Goal: Information Seeking & Learning: Learn about a topic

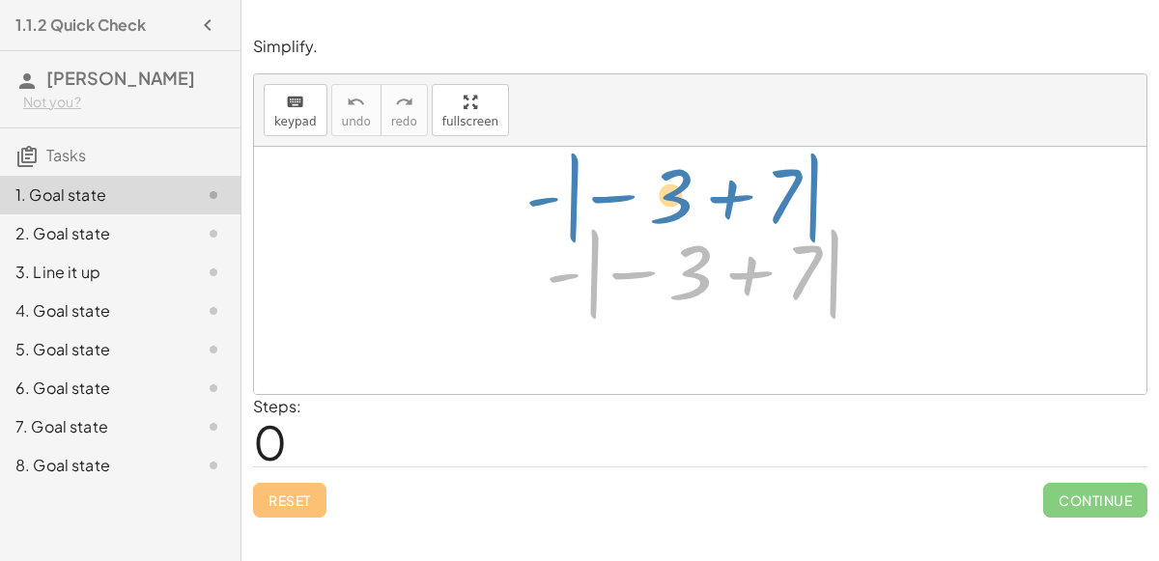
drag, startPoint x: 551, startPoint y: 276, endPoint x: 538, endPoint y: 236, distance: 42.7
click at [538, 236] on div at bounding box center [708, 270] width 344 height 107
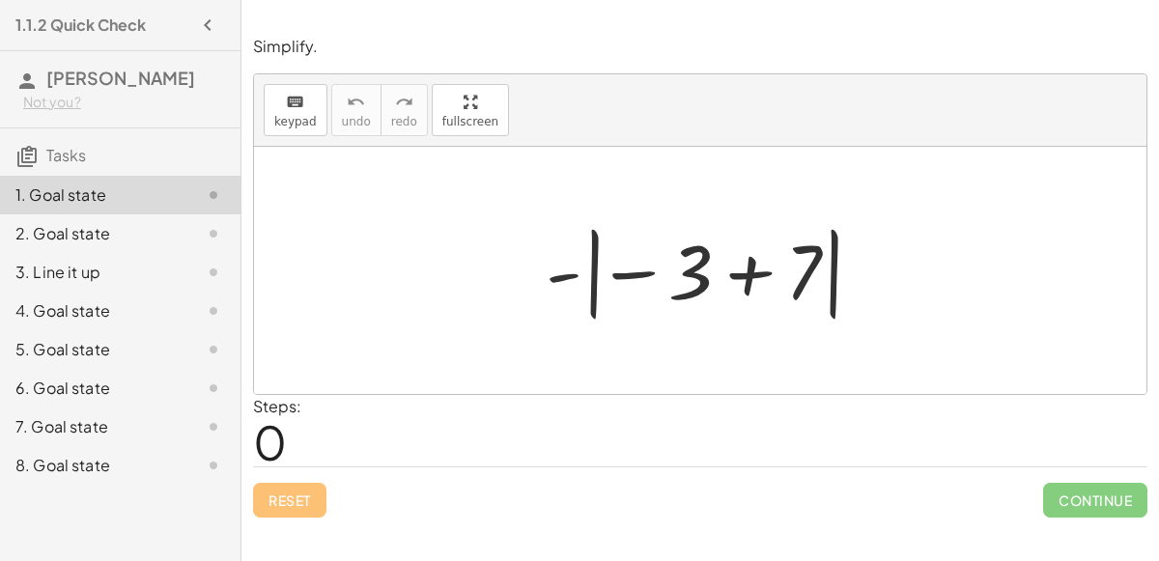
click at [591, 274] on div at bounding box center [708, 270] width 344 height 107
click at [675, 291] on div at bounding box center [708, 270] width 344 height 107
click at [688, 283] on div at bounding box center [708, 270] width 344 height 107
click at [625, 265] on div at bounding box center [708, 270] width 344 height 107
click at [631, 273] on div at bounding box center [708, 270] width 344 height 107
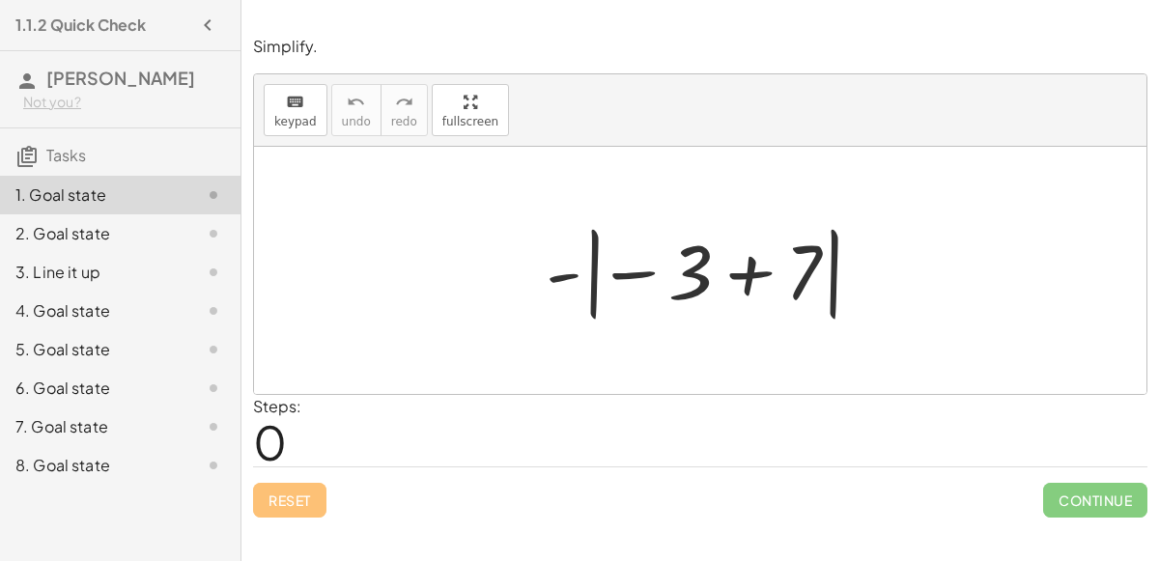
click at [763, 278] on div at bounding box center [708, 270] width 344 height 107
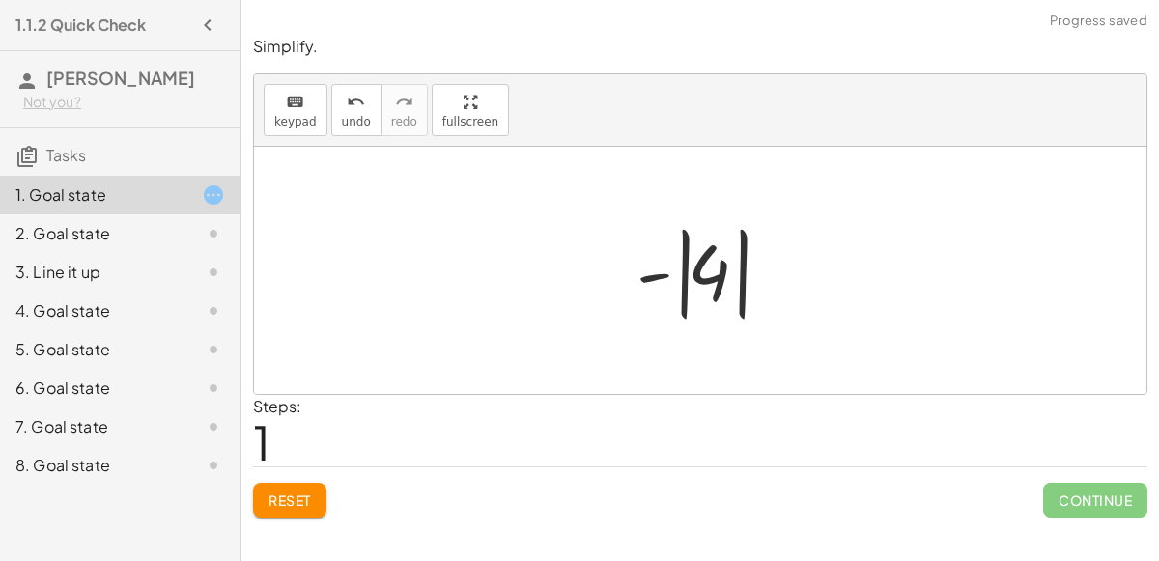
click at [697, 267] on div at bounding box center [708, 270] width 162 height 107
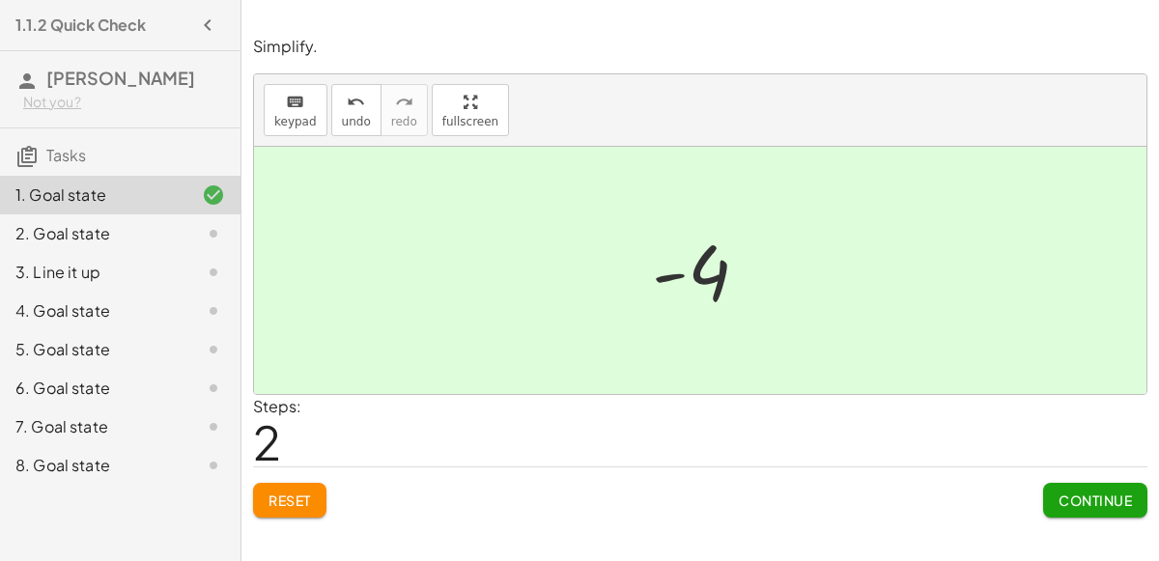
click at [1082, 491] on span "Continue" at bounding box center [1094, 499] width 73 height 17
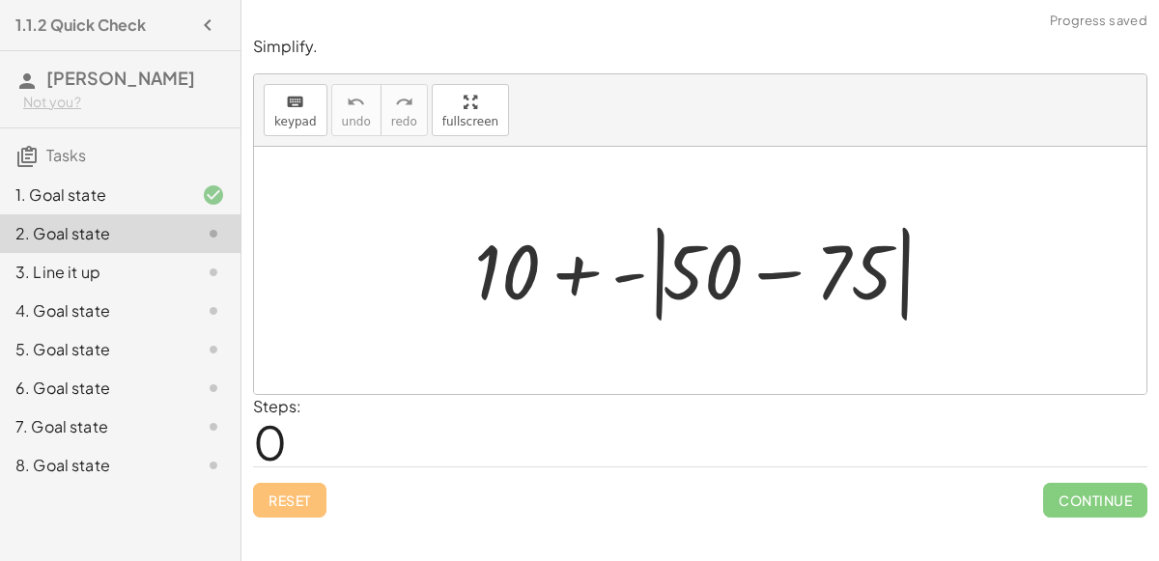
click at [576, 283] on div at bounding box center [707, 270] width 487 height 111
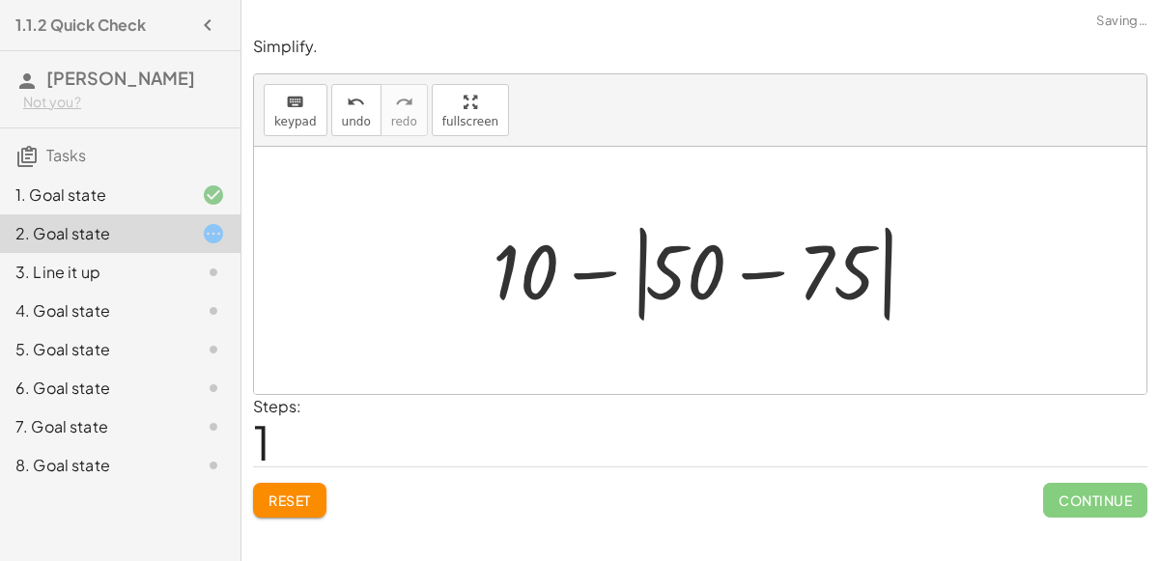
click at [745, 271] on div at bounding box center [708, 270] width 451 height 111
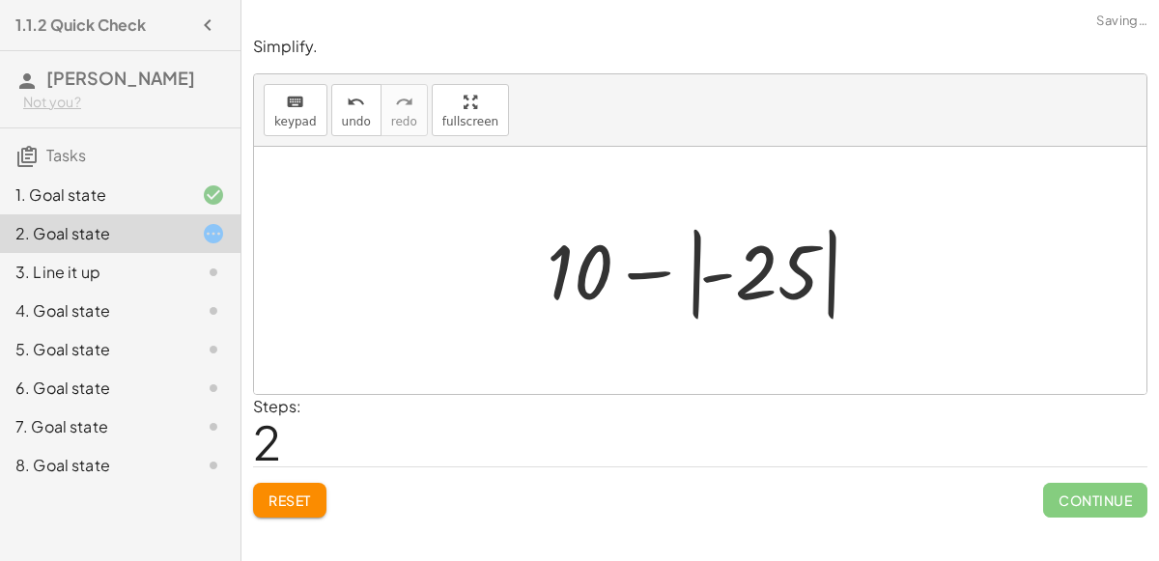
click at [698, 276] on div at bounding box center [707, 270] width 341 height 107
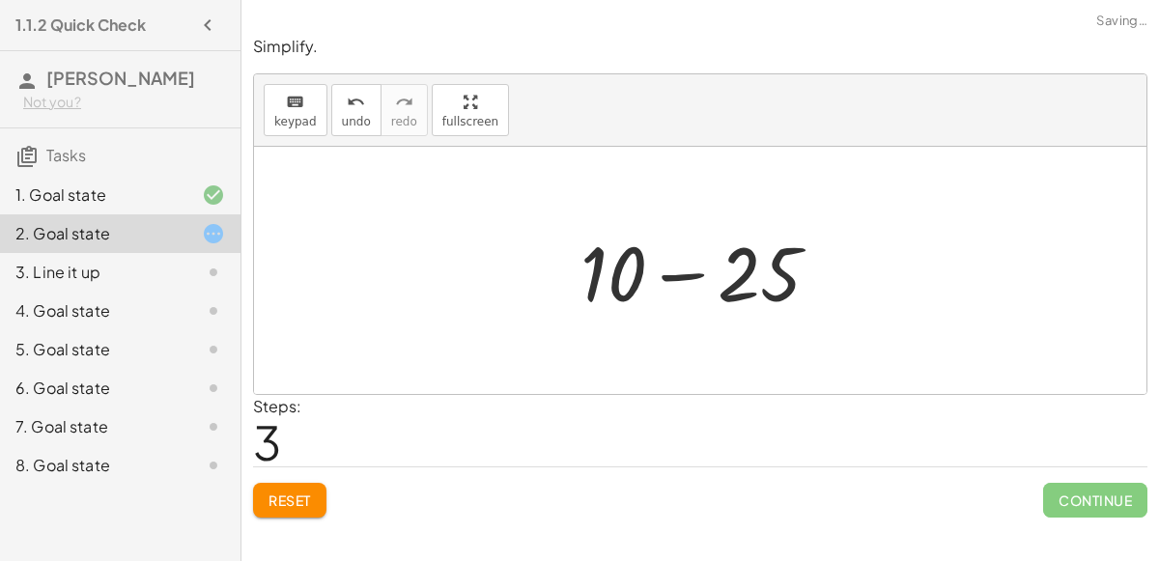
click at [696, 274] on div at bounding box center [708, 270] width 274 height 99
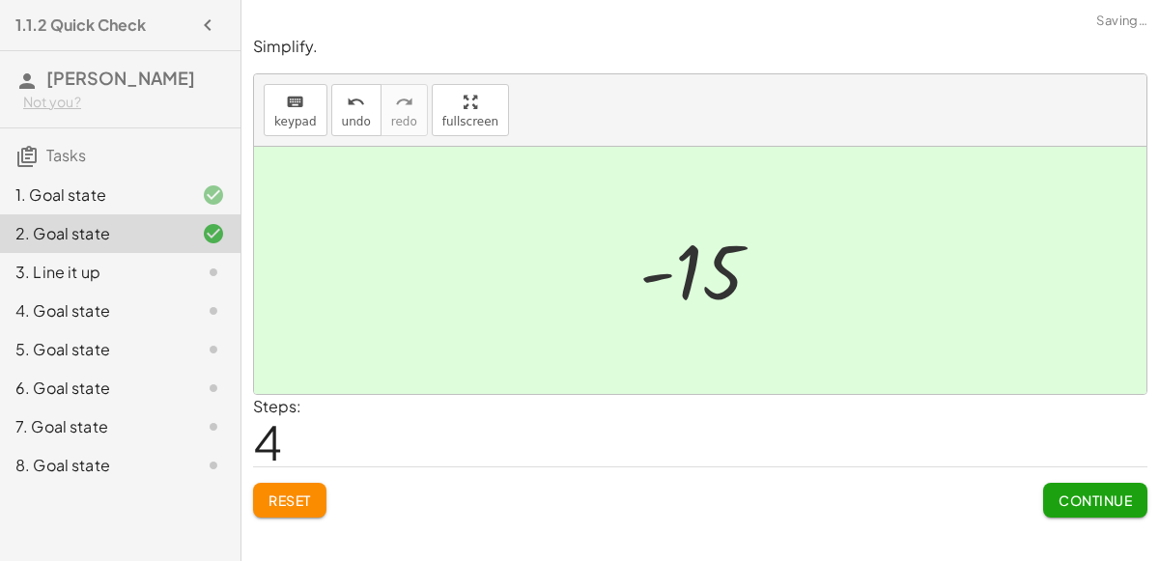
click at [1098, 495] on span "Continue" at bounding box center [1094, 499] width 73 height 17
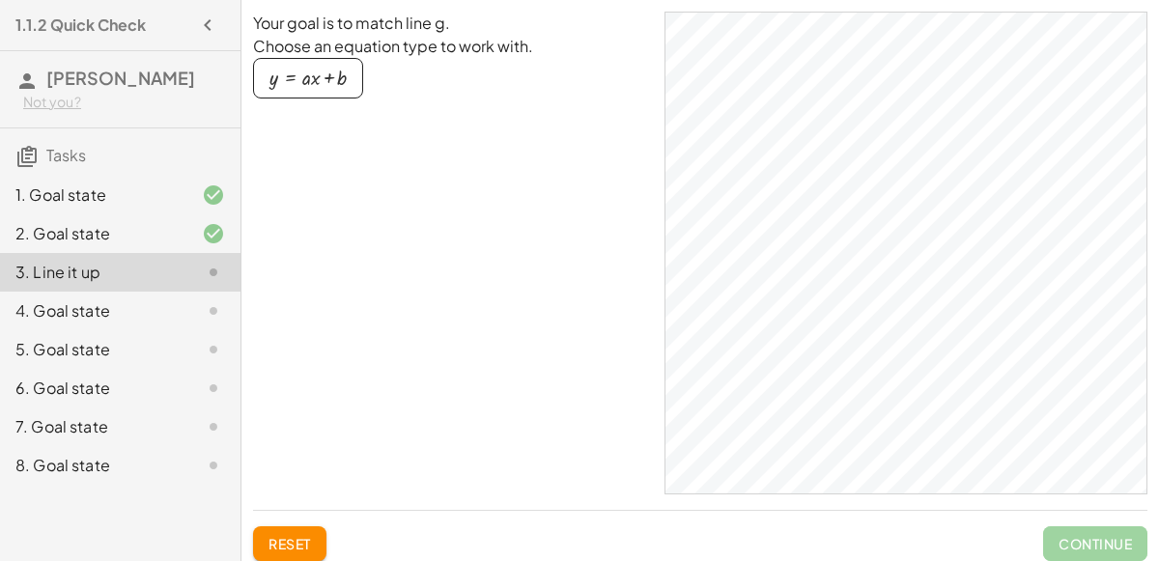
click at [134, 307] on div "4. Goal state" at bounding box center [92, 310] width 155 height 23
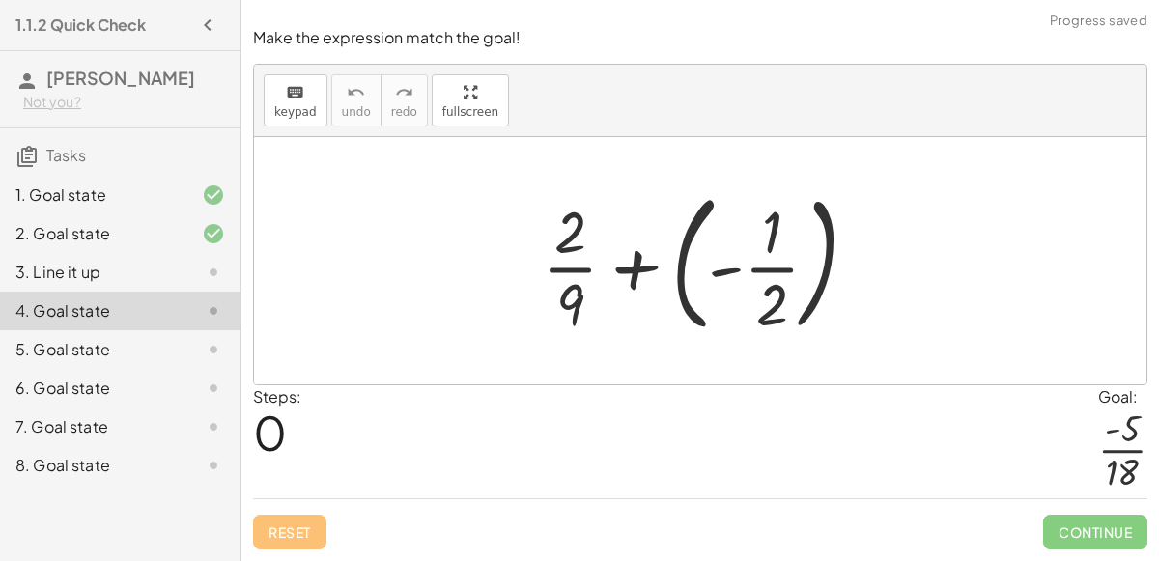
click at [642, 257] on div at bounding box center [707, 261] width 350 height 160
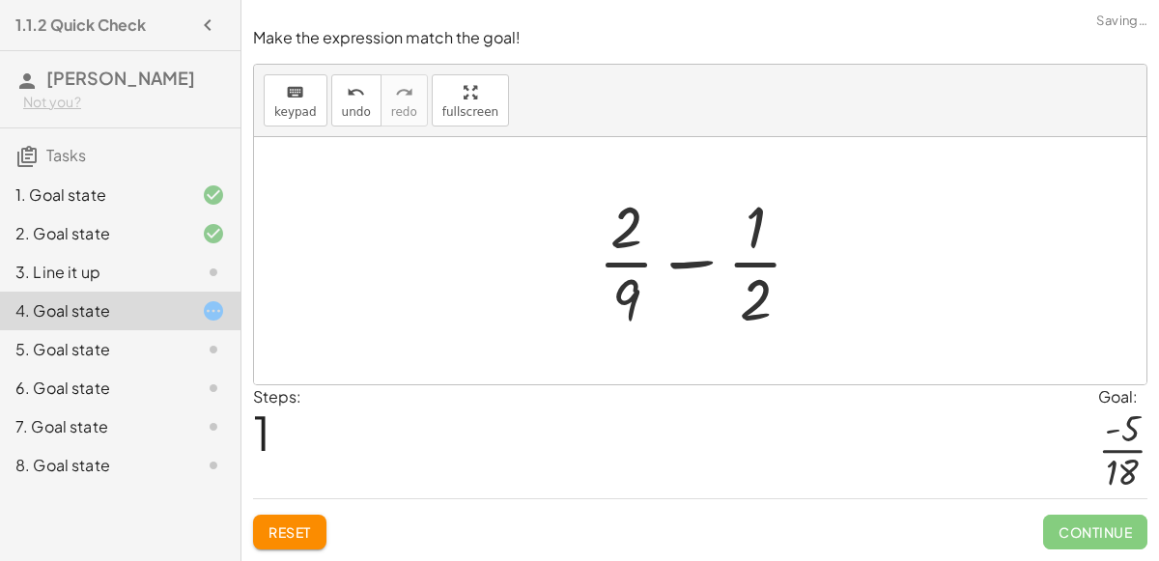
click at [691, 262] on div at bounding box center [707, 260] width 239 height 149
click at [761, 311] on div at bounding box center [707, 260] width 239 height 149
drag, startPoint x: 630, startPoint y: 308, endPoint x: 793, endPoint y: 288, distance: 163.5
click at [793, 288] on div at bounding box center [707, 260] width 239 height 149
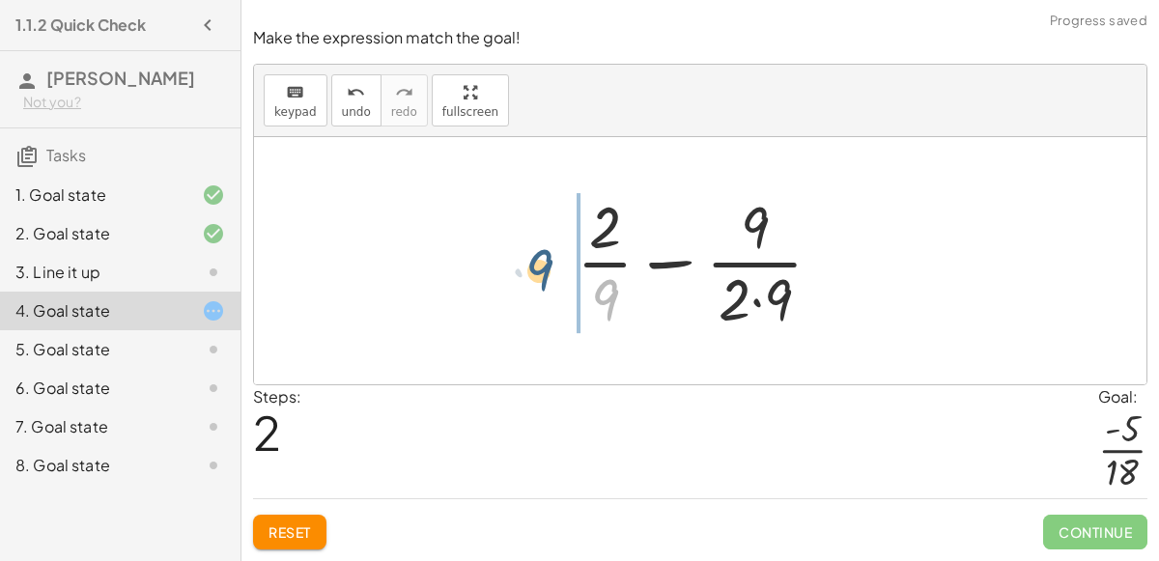
drag, startPoint x: 603, startPoint y: 299, endPoint x: 537, endPoint y: 268, distance: 73.4
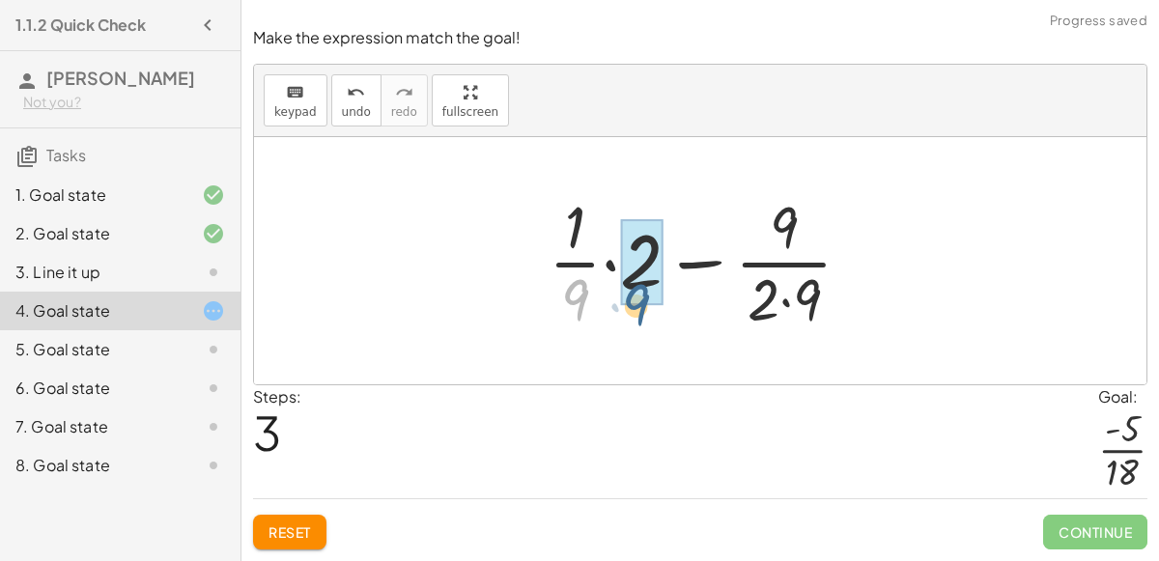
drag, startPoint x: 566, startPoint y: 289, endPoint x: 630, endPoint y: 292, distance: 63.8
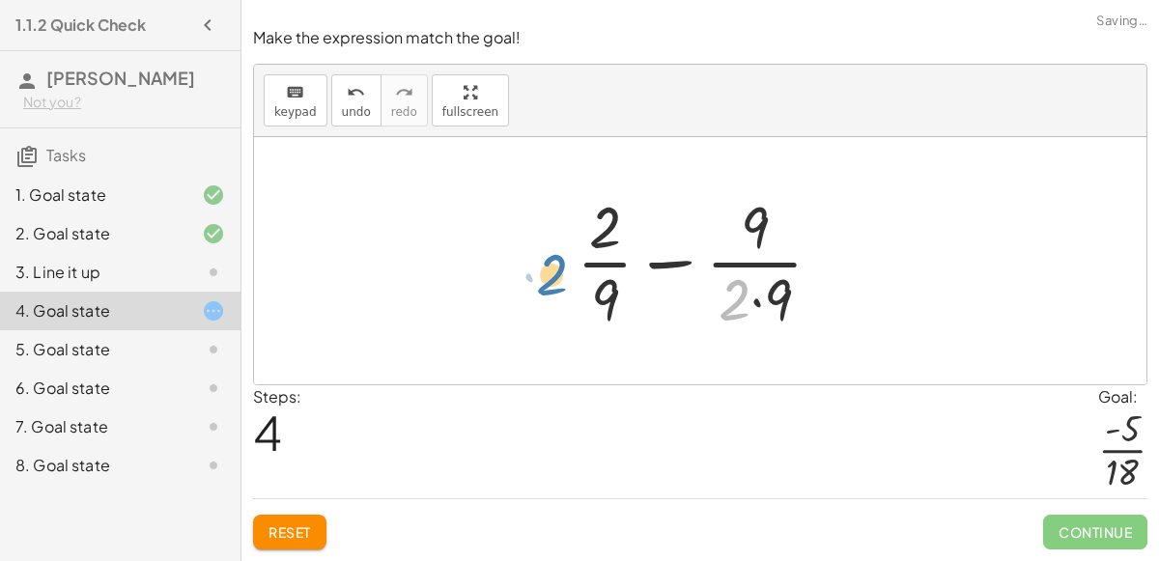
drag, startPoint x: 734, startPoint y: 311, endPoint x: 551, endPoint y: 287, distance: 184.1
click at [551, 287] on div "+ · 2 · 9 + ( - · 1 · 2 ) + · 2 · 9 − · 1 · 2 + · 2 · 9 − · 9 · 2 · 9 + · · 1 ·…" at bounding box center [699, 261] width 305 height 158
drag, startPoint x: 725, startPoint y: 302, endPoint x: 566, endPoint y: 272, distance: 162.1
click at [567, 272] on div at bounding box center [707, 260] width 281 height 149
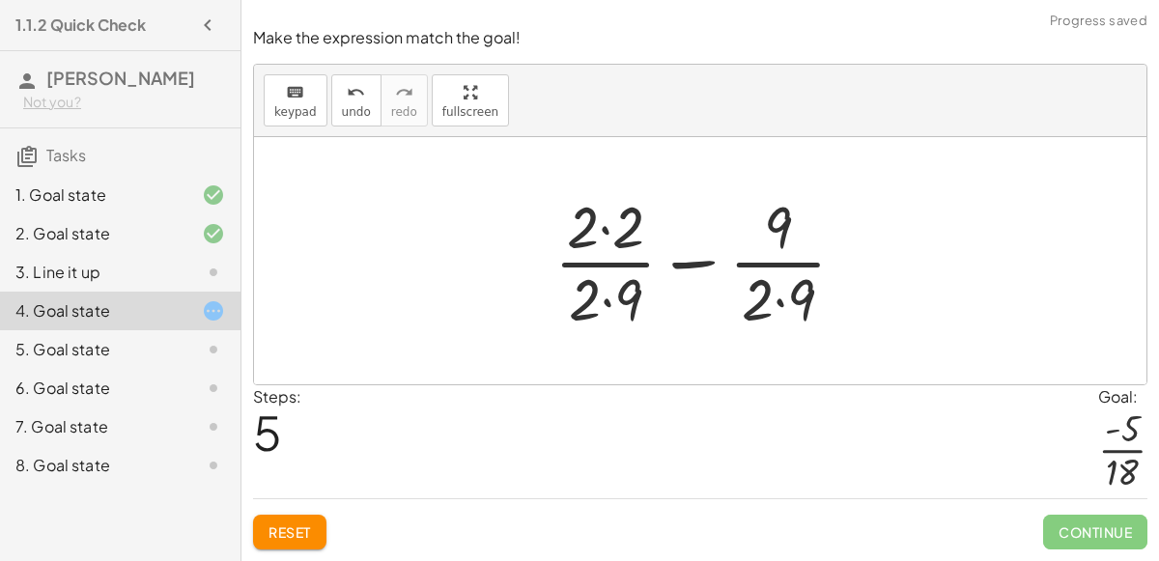
click at [693, 266] on div at bounding box center [708, 260] width 326 height 149
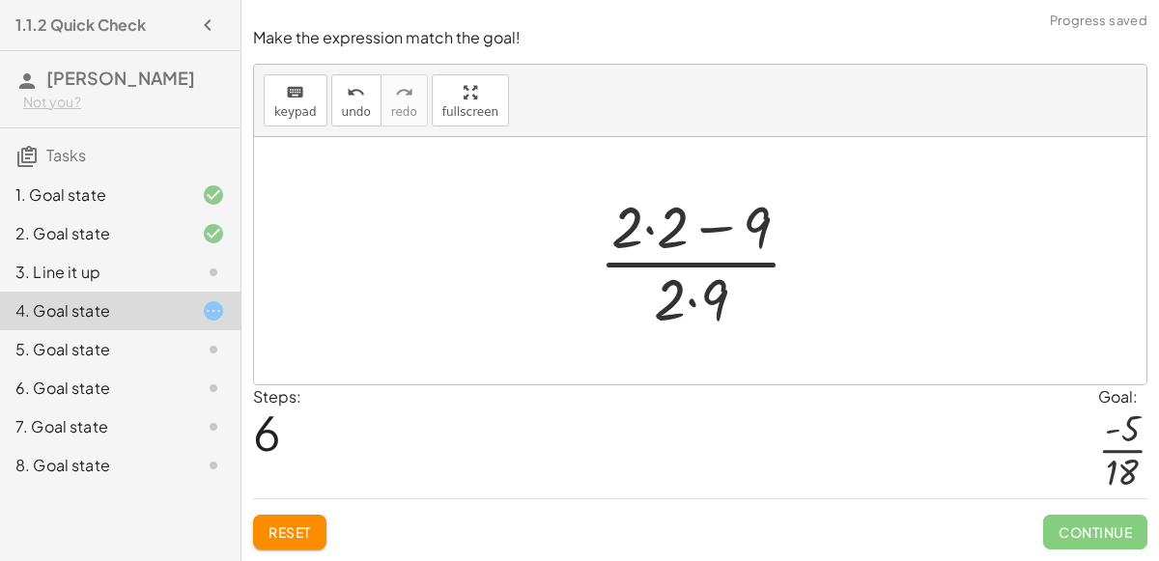
click at [704, 225] on div at bounding box center [708, 260] width 238 height 149
click at [708, 236] on div at bounding box center [708, 260] width 238 height 149
click at [701, 266] on div at bounding box center [708, 260] width 238 height 149
click at [700, 300] on div at bounding box center [708, 260] width 238 height 149
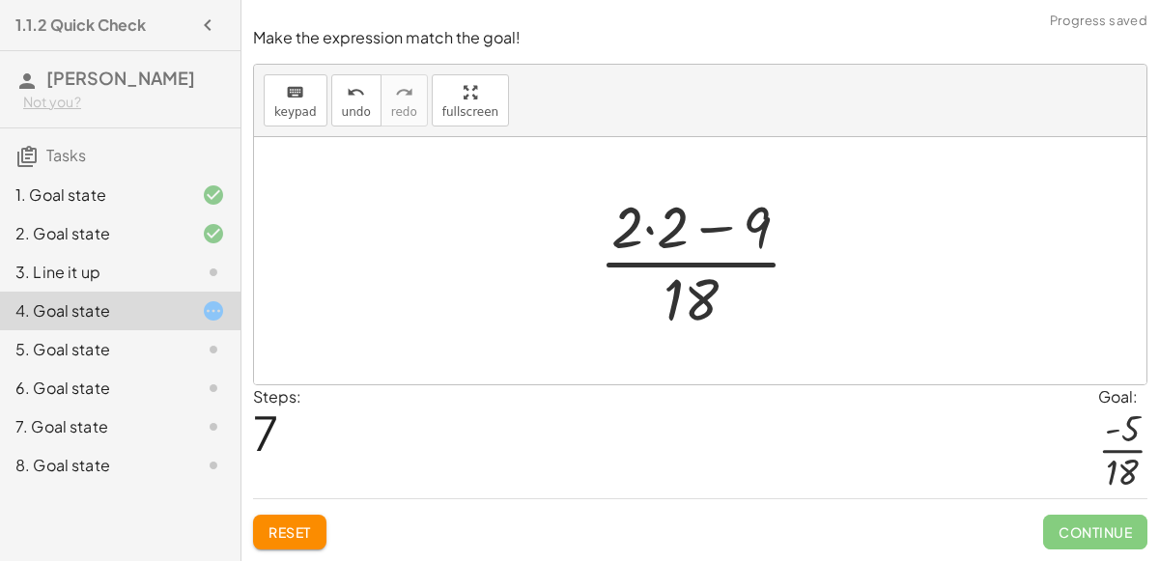
click at [285, 519] on button "Reset" at bounding box center [289, 532] width 73 height 35
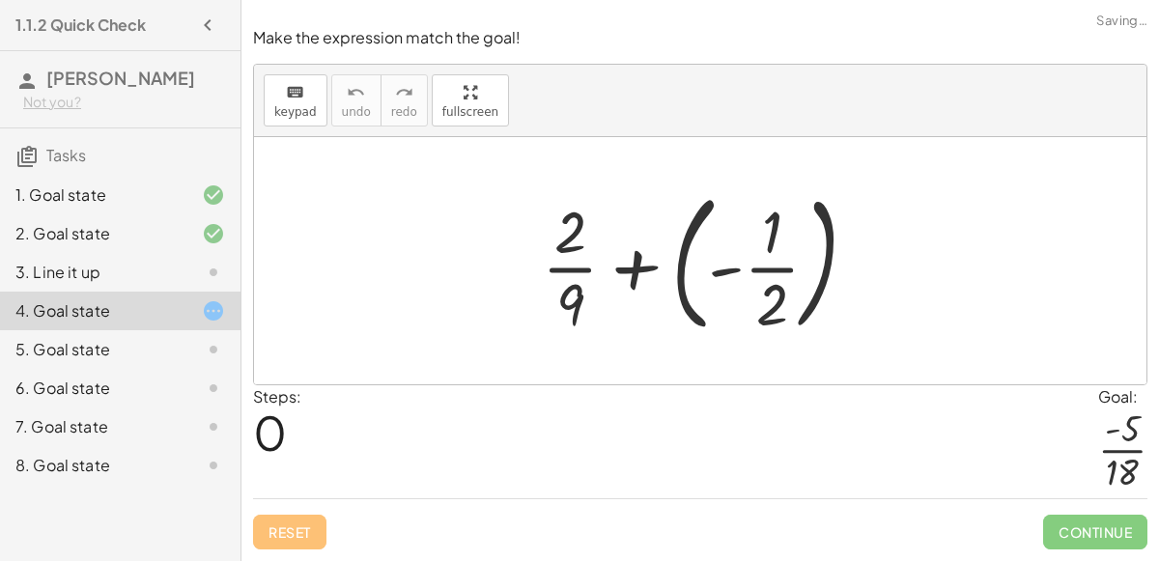
click at [722, 268] on div at bounding box center [707, 261] width 350 height 160
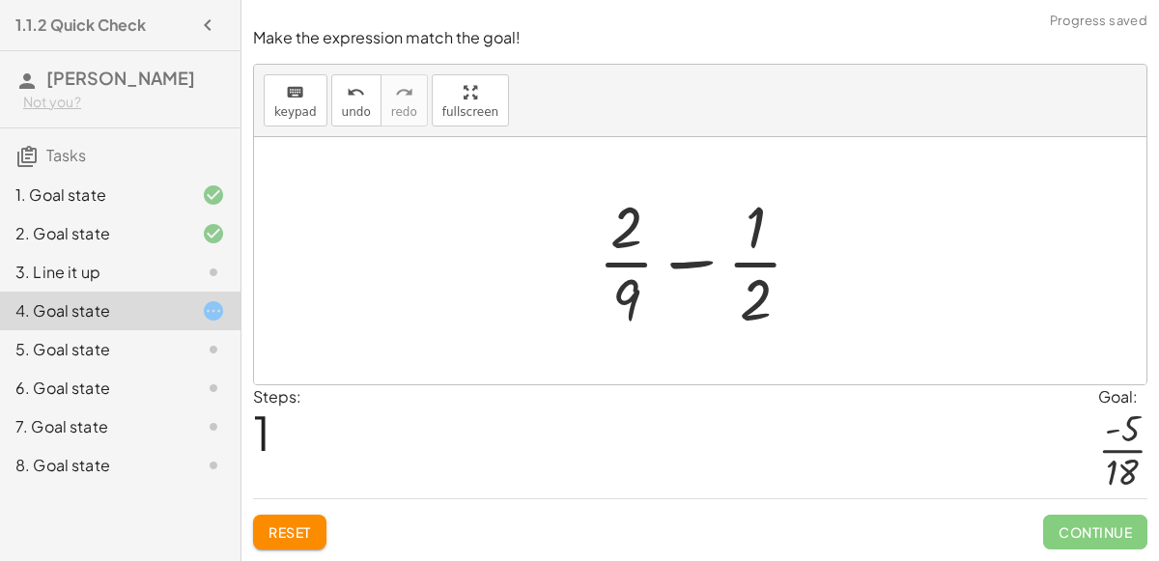
click at [752, 302] on div at bounding box center [707, 260] width 239 height 149
drag, startPoint x: 619, startPoint y: 307, endPoint x: 779, endPoint y: 294, distance: 160.8
click at [779, 294] on div at bounding box center [707, 260] width 239 height 149
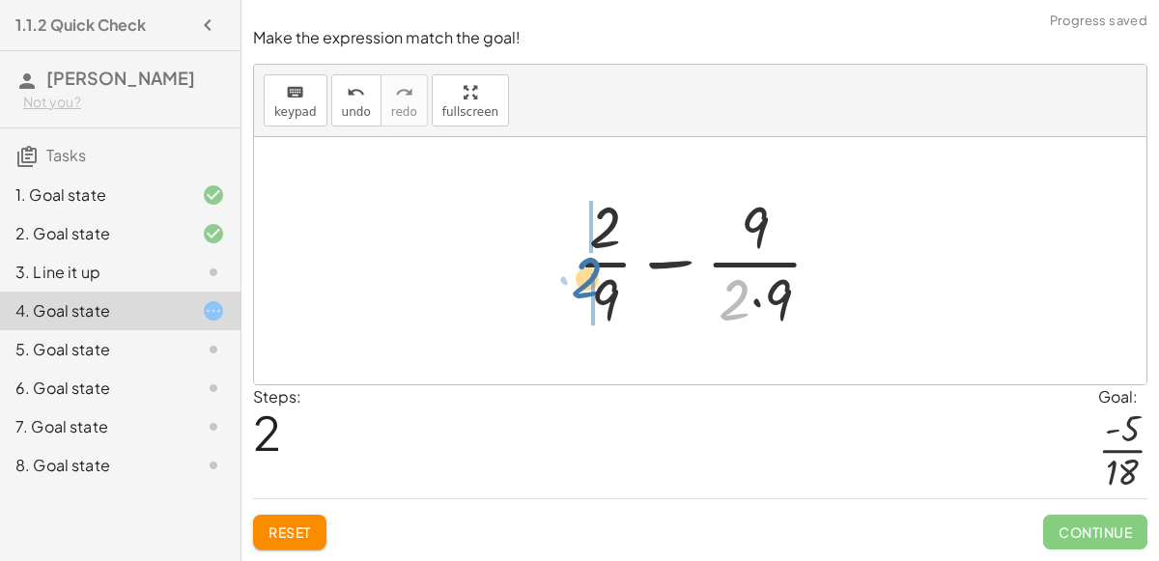
drag, startPoint x: 741, startPoint y: 297, endPoint x: 594, endPoint y: 276, distance: 148.3
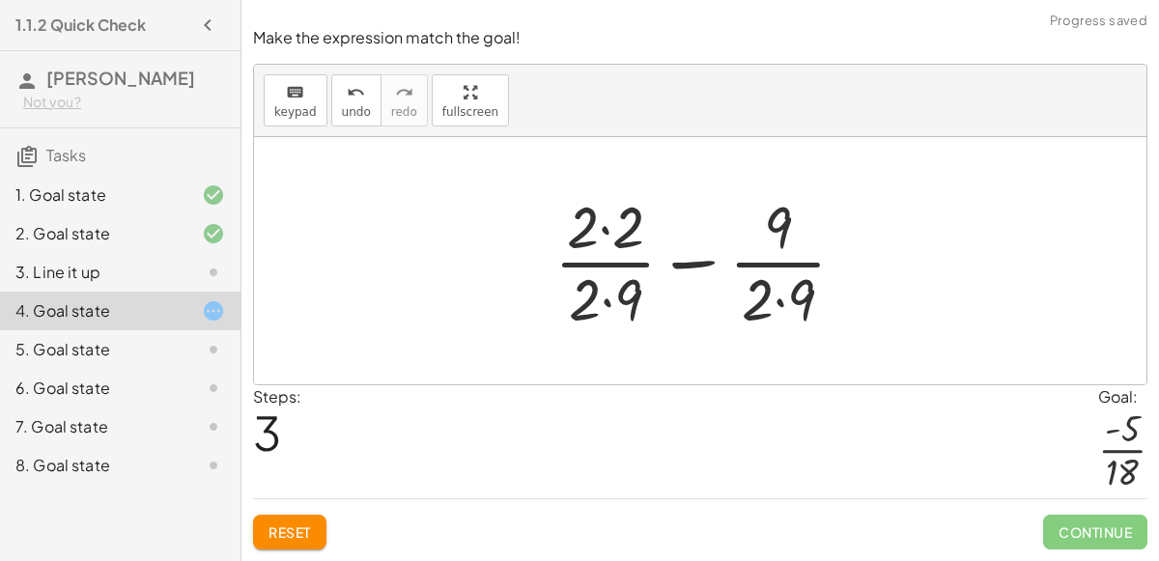
click at [605, 304] on div at bounding box center [708, 260] width 326 height 149
click at [777, 304] on div at bounding box center [708, 260] width 326 height 149
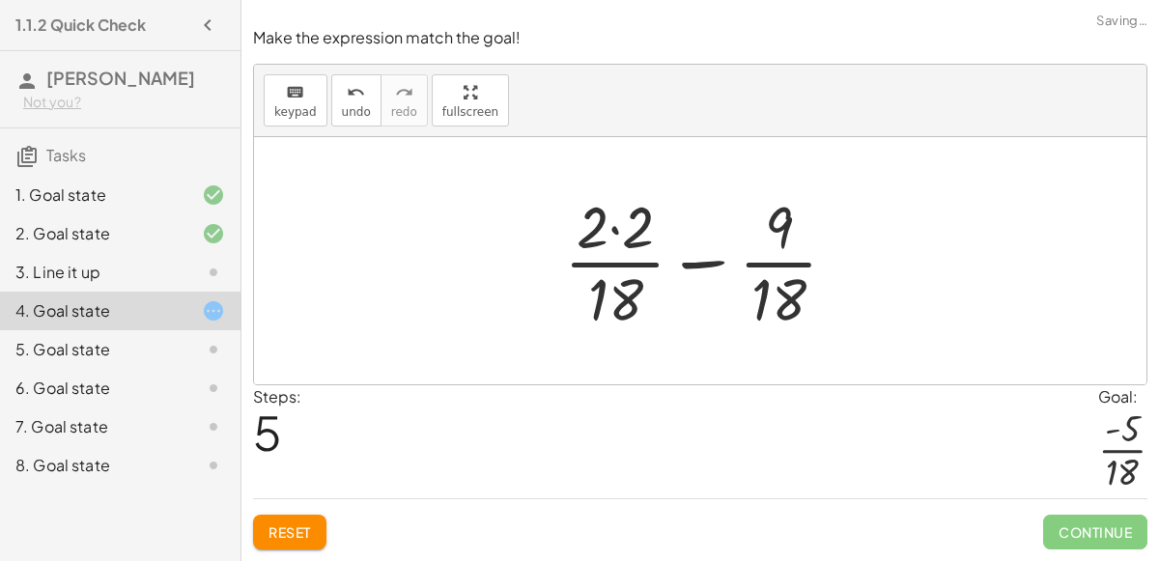
click at [614, 235] on div at bounding box center [708, 260] width 308 height 149
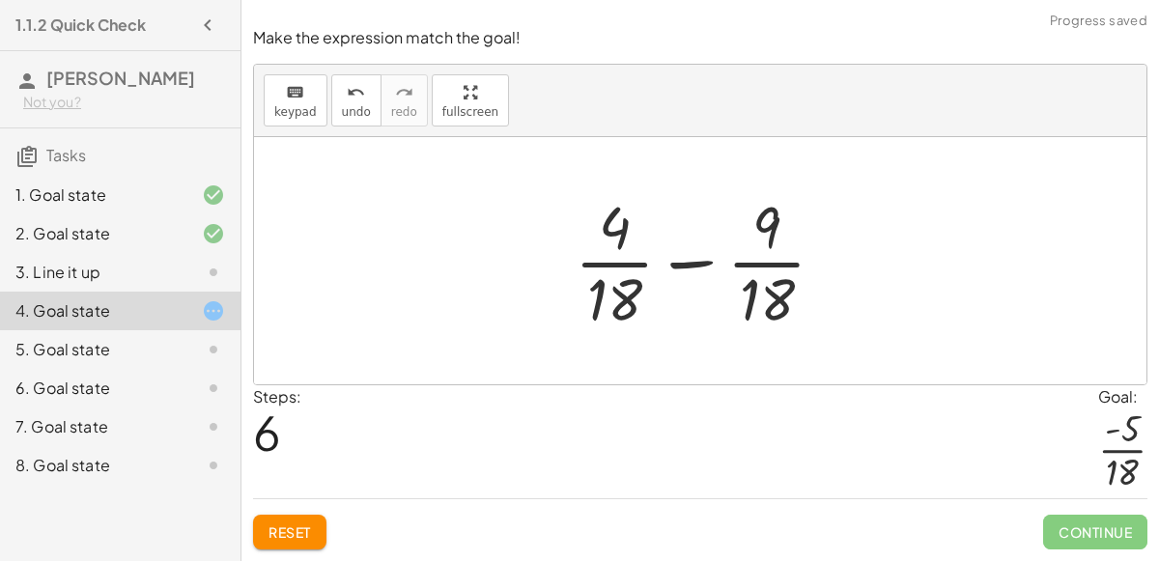
click at [693, 268] on div at bounding box center [707, 260] width 285 height 149
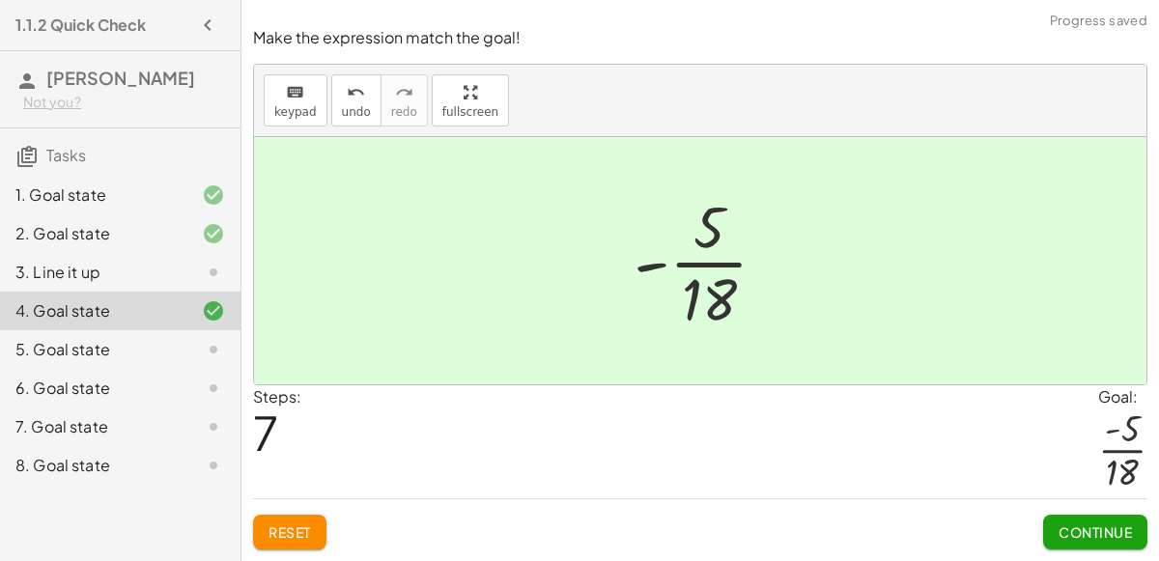
click at [1103, 526] on span "Continue" at bounding box center [1094, 531] width 73 height 17
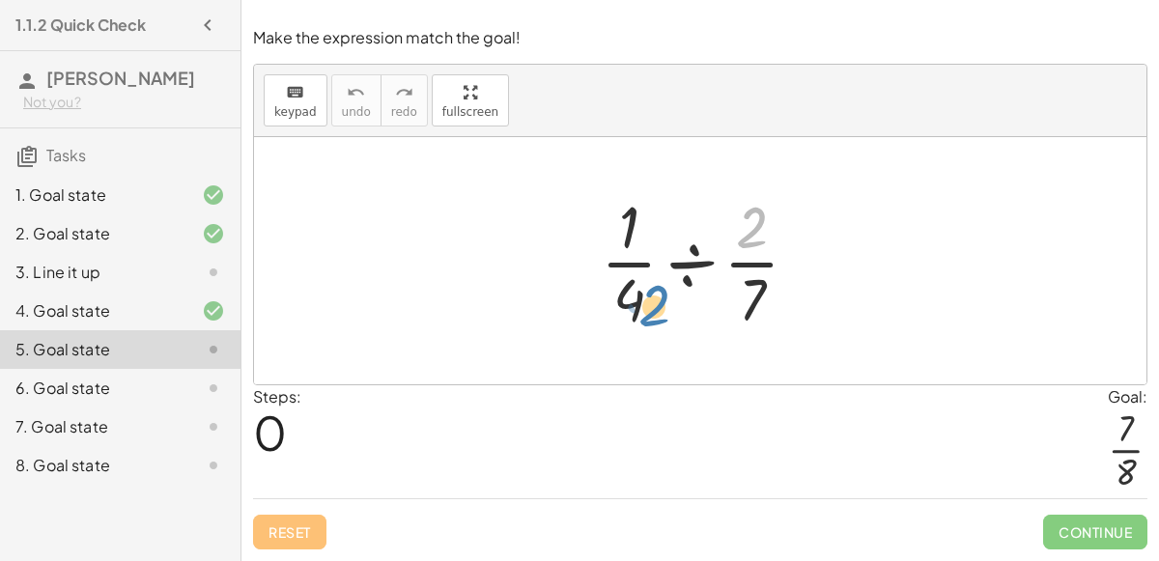
drag, startPoint x: 750, startPoint y: 233, endPoint x: 655, endPoint y: 310, distance: 122.9
click at [655, 310] on div at bounding box center [707, 260] width 233 height 149
drag, startPoint x: 759, startPoint y: 219, endPoint x: 780, endPoint y: 213, distance: 22.0
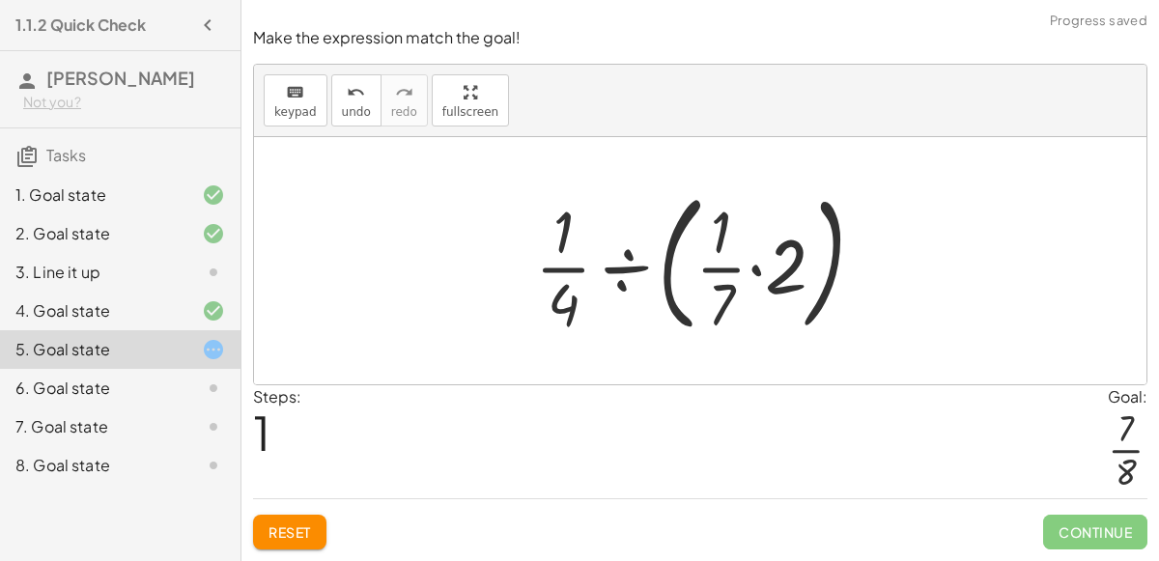
click at [749, 271] on div at bounding box center [707, 261] width 365 height 160
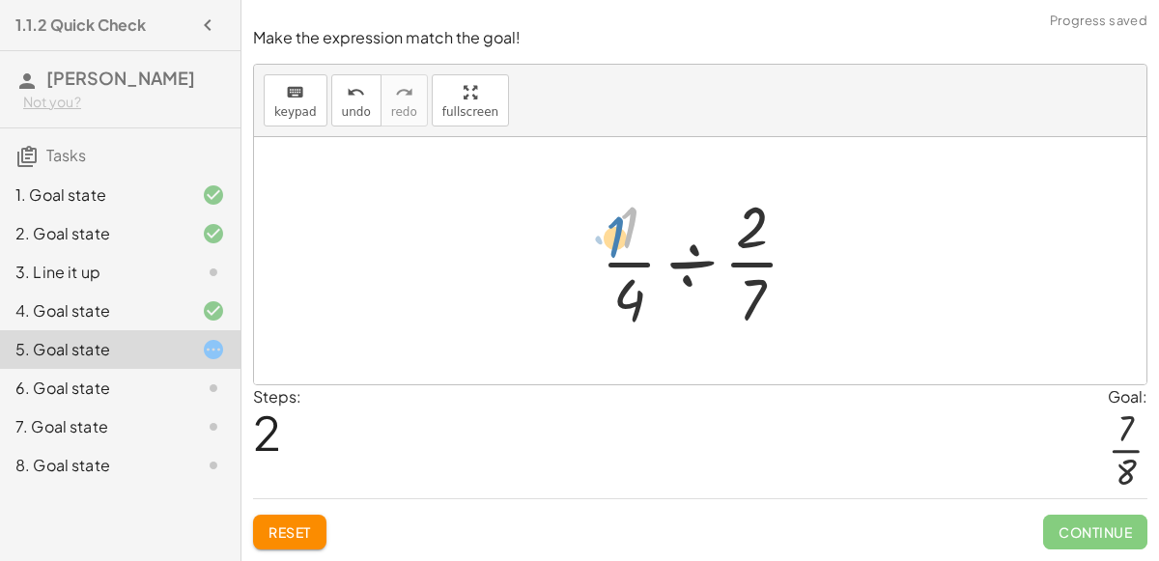
drag, startPoint x: 626, startPoint y: 224, endPoint x: 620, endPoint y: 235, distance: 12.1
click at [620, 235] on div at bounding box center [707, 260] width 233 height 149
click at [686, 264] on div at bounding box center [707, 260] width 233 height 149
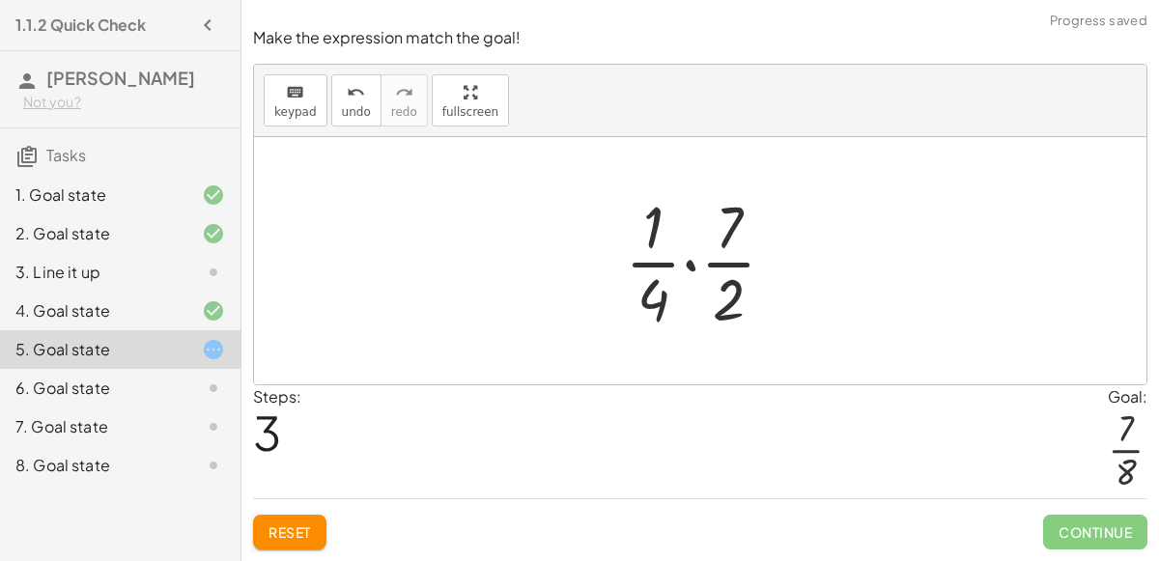
click at [687, 263] on div at bounding box center [707, 260] width 185 height 149
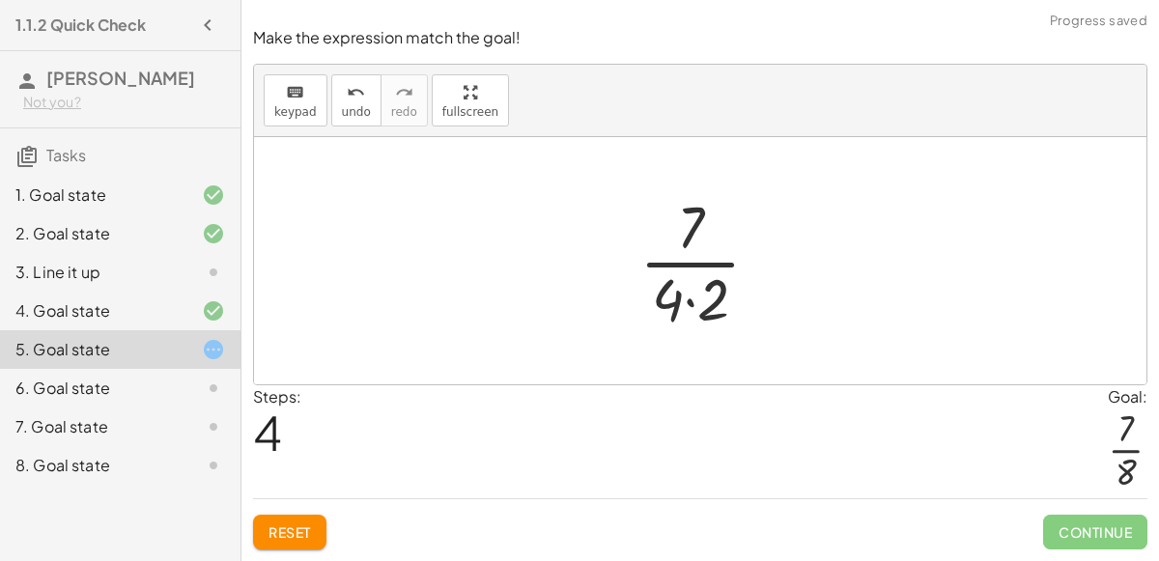
click at [688, 302] on div at bounding box center [707, 260] width 155 height 149
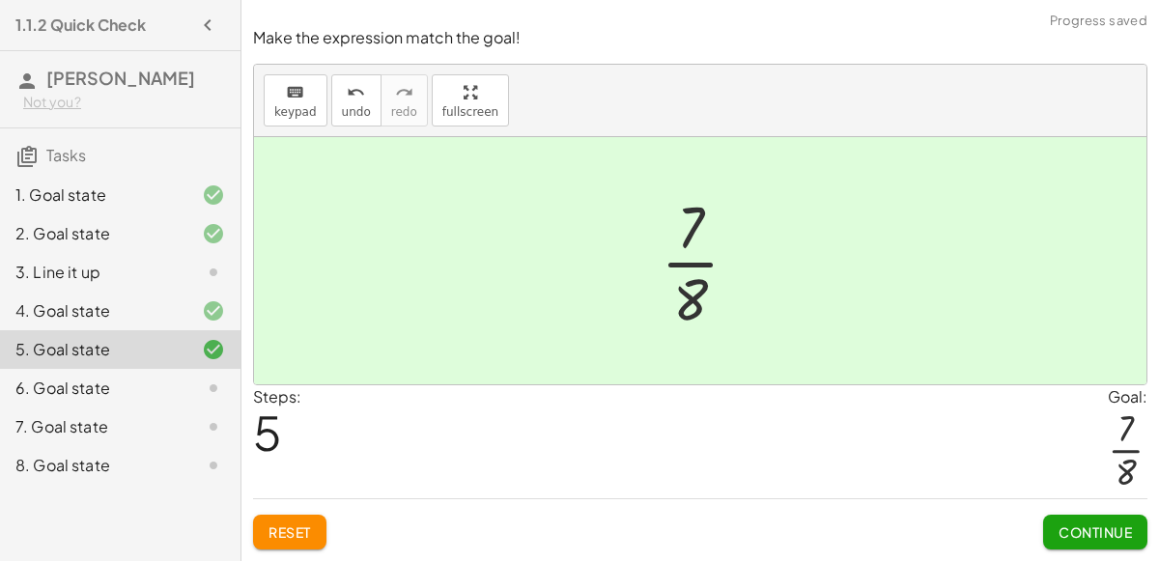
click at [1051, 525] on button "Continue" at bounding box center [1095, 532] width 104 height 35
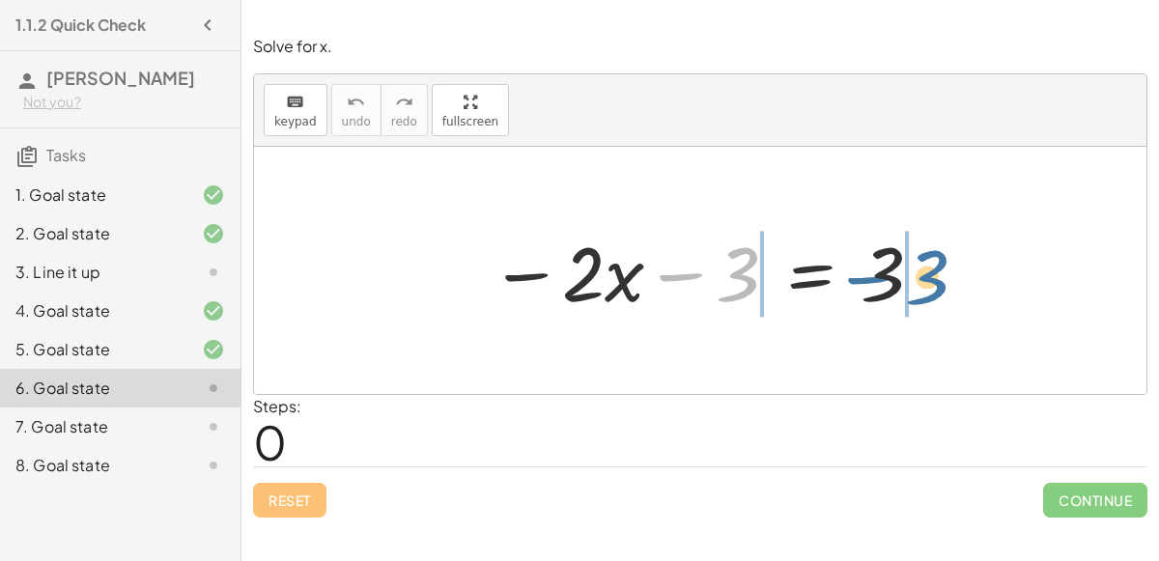
drag, startPoint x: 737, startPoint y: 273, endPoint x: 931, endPoint y: 278, distance: 194.1
click at [931, 278] on div at bounding box center [707, 270] width 455 height 99
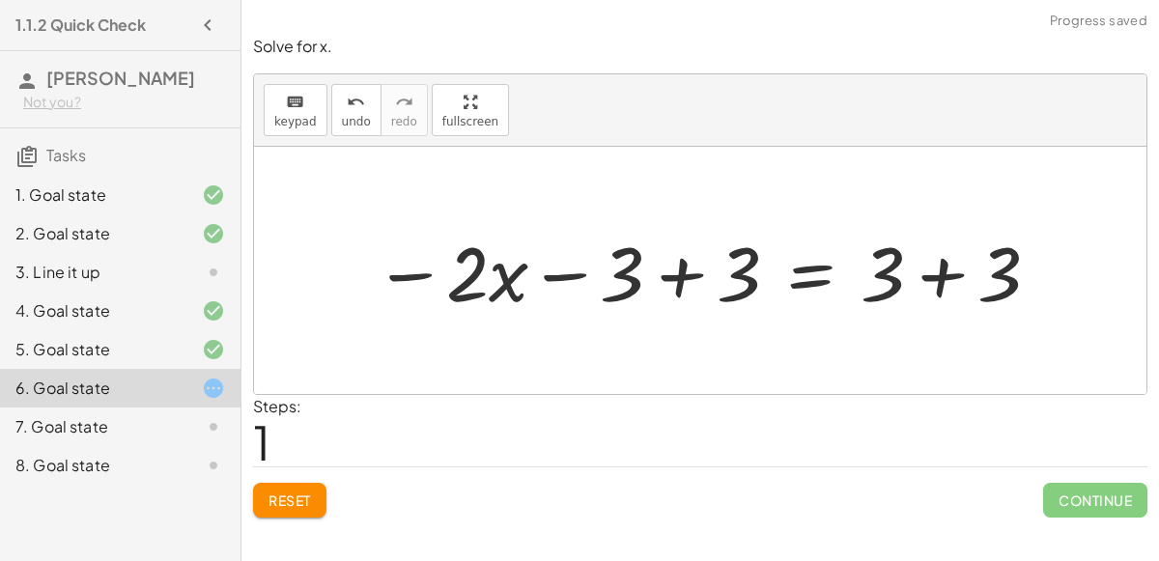
click at [950, 281] on div at bounding box center [707, 270] width 687 height 99
click at [692, 275] on div at bounding box center [649, 270] width 570 height 99
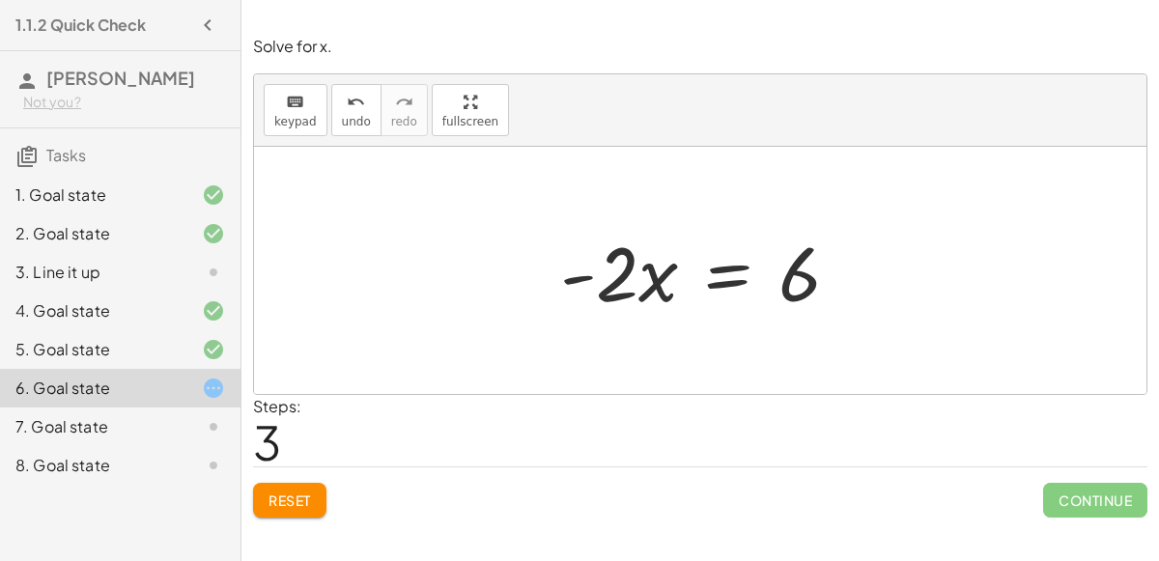
click at [629, 277] on div at bounding box center [707, 270] width 314 height 99
drag, startPoint x: 784, startPoint y: 284, endPoint x: 808, endPoint y: 287, distance: 24.3
click at [808, 287] on div at bounding box center [707, 270] width 314 height 99
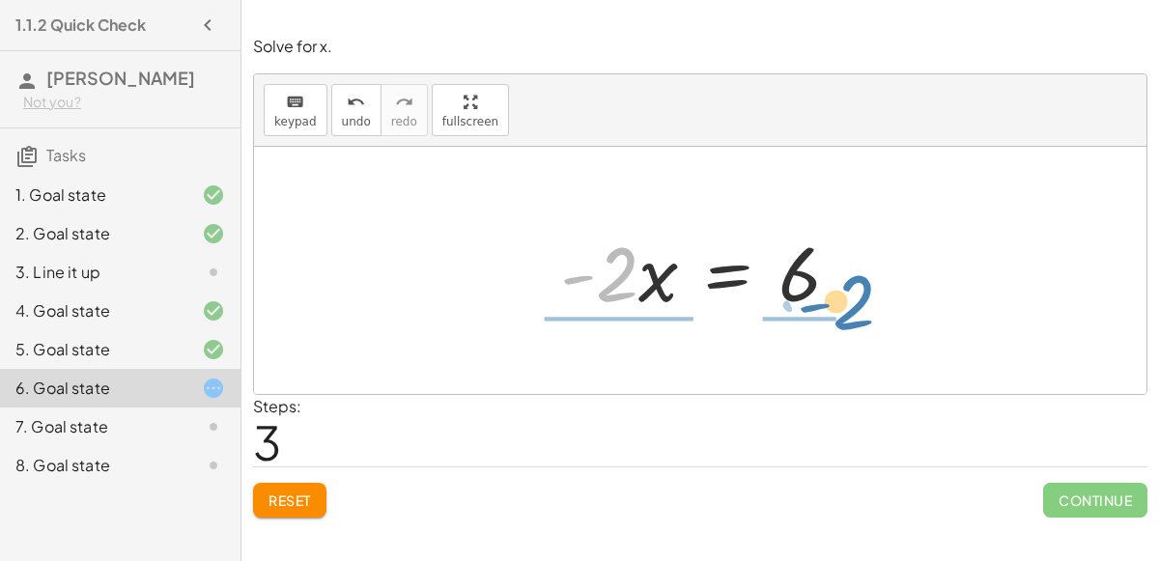
drag, startPoint x: 617, startPoint y: 283, endPoint x: 842, endPoint y: 326, distance: 229.1
click at [842, 326] on div "− · 2 · x − 3 = 3 − · 2 · x − 3 + 3 = + 3 + 3 − · 2 · x − 3 + 3 = 6 − · 2 · x +…" at bounding box center [700, 270] width 892 height 247
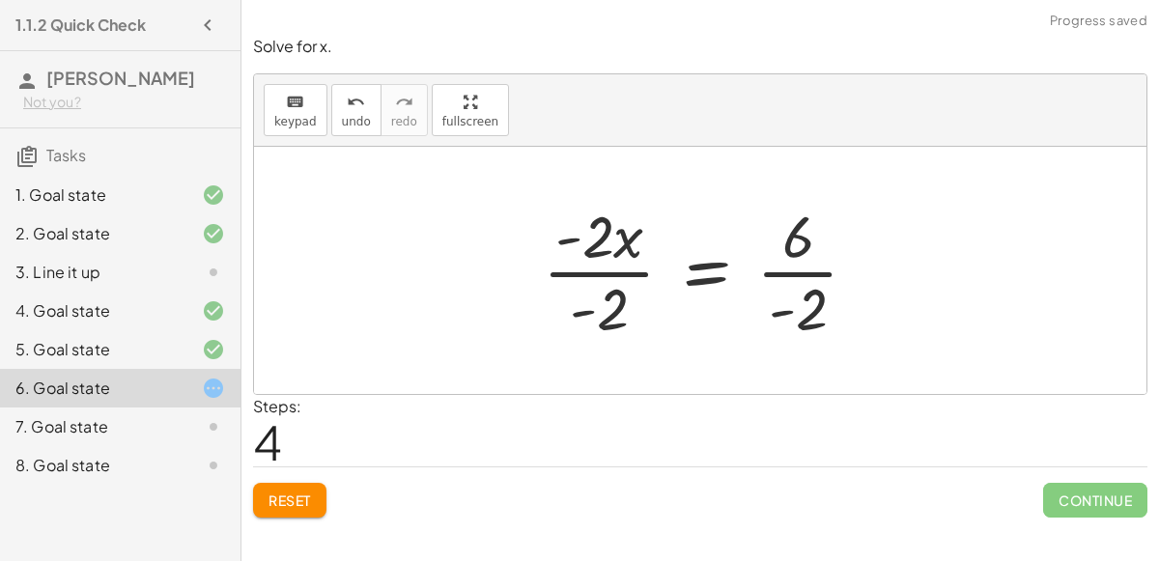
click at [777, 301] on div at bounding box center [708, 270] width 350 height 149
click at [785, 276] on div at bounding box center [708, 270] width 350 height 149
click at [608, 268] on div at bounding box center [708, 270] width 347 height 149
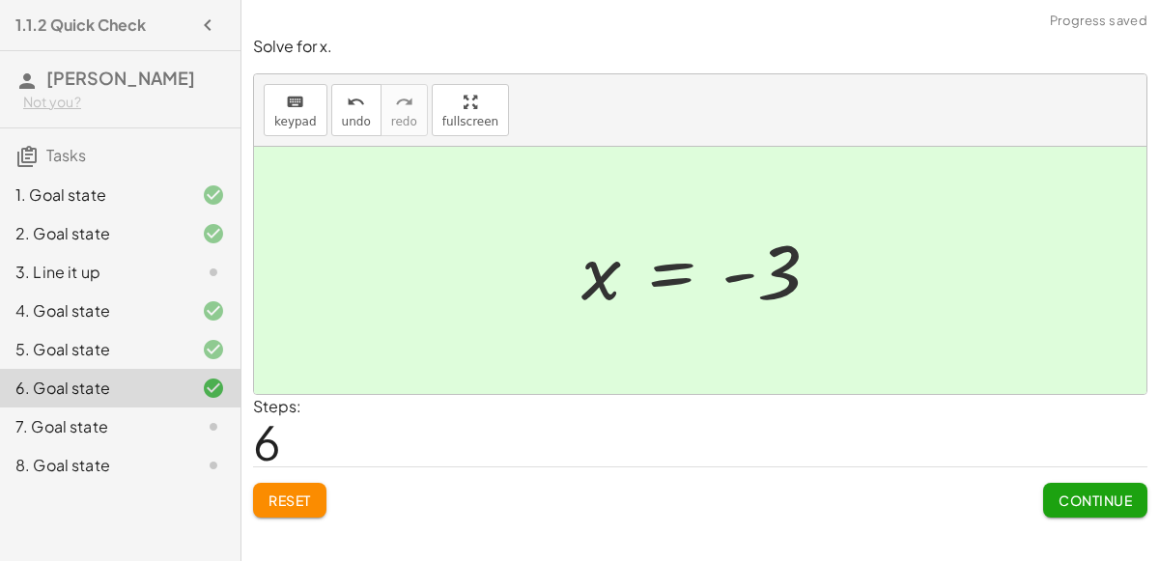
click at [1107, 505] on span "Continue" at bounding box center [1094, 499] width 73 height 17
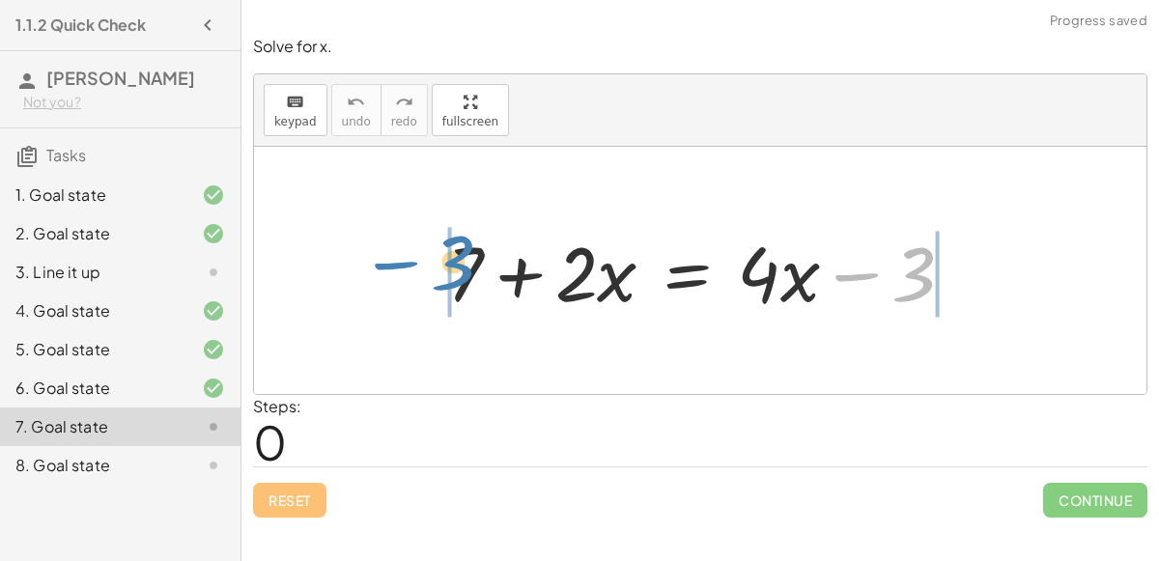
drag, startPoint x: 935, startPoint y: 283, endPoint x: 473, endPoint y: 273, distance: 461.6
click at [473, 273] on div at bounding box center [708, 270] width 542 height 99
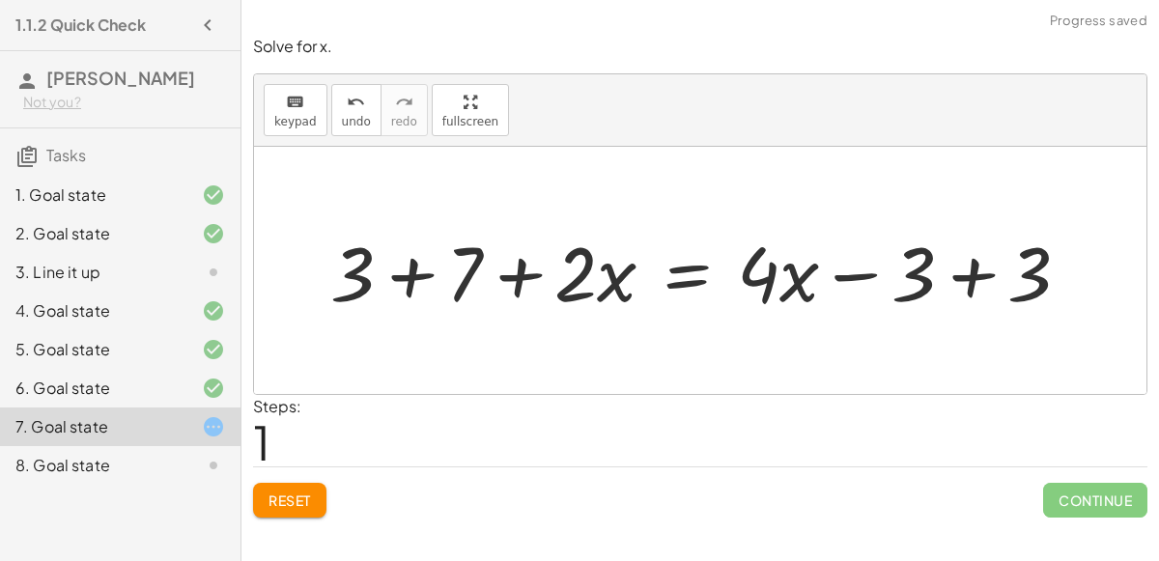
click at [406, 283] on div at bounding box center [708, 270] width 774 height 99
click at [970, 280] on div at bounding box center [750, 270] width 687 height 99
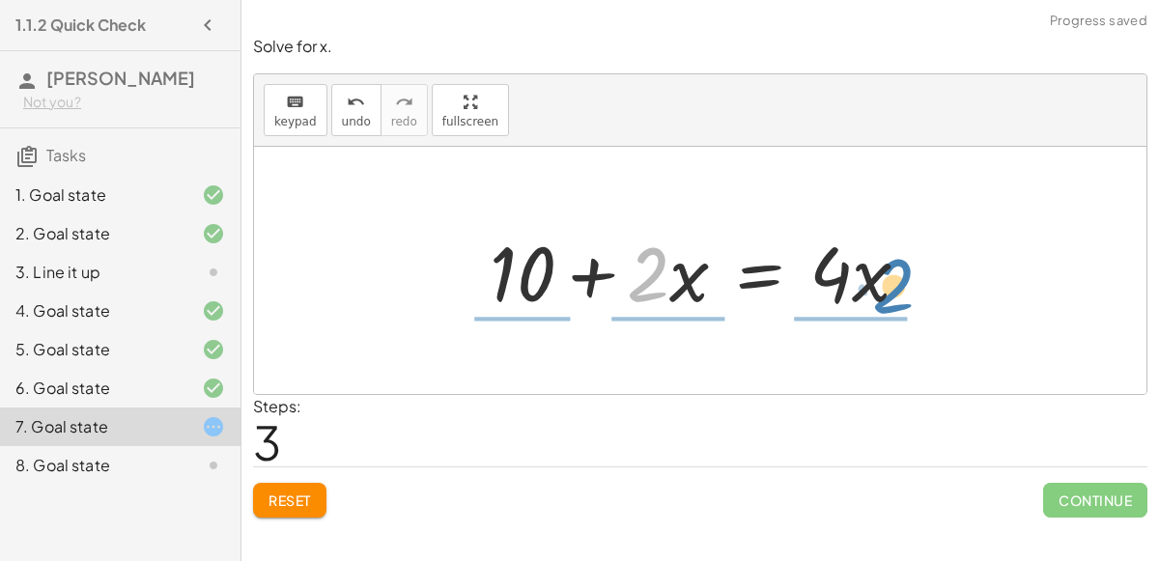
drag, startPoint x: 644, startPoint y: 279, endPoint x: 889, endPoint y: 291, distance: 245.5
click at [889, 291] on div at bounding box center [707, 270] width 455 height 99
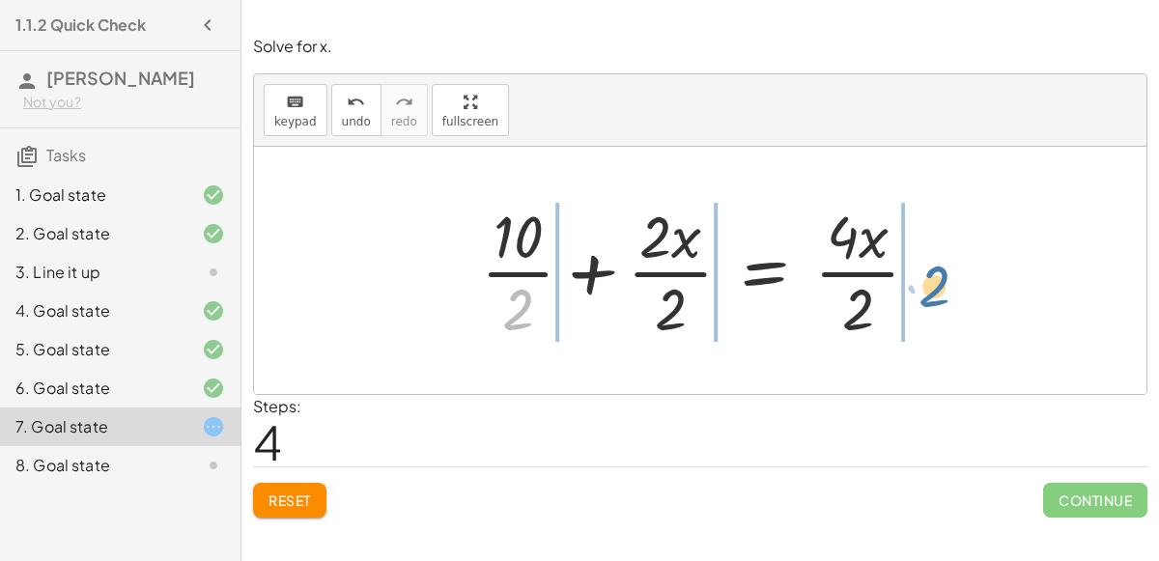
drag, startPoint x: 512, startPoint y: 319, endPoint x: 926, endPoint y: 292, distance: 415.1
click at [926, 292] on div at bounding box center [707, 270] width 473 height 149
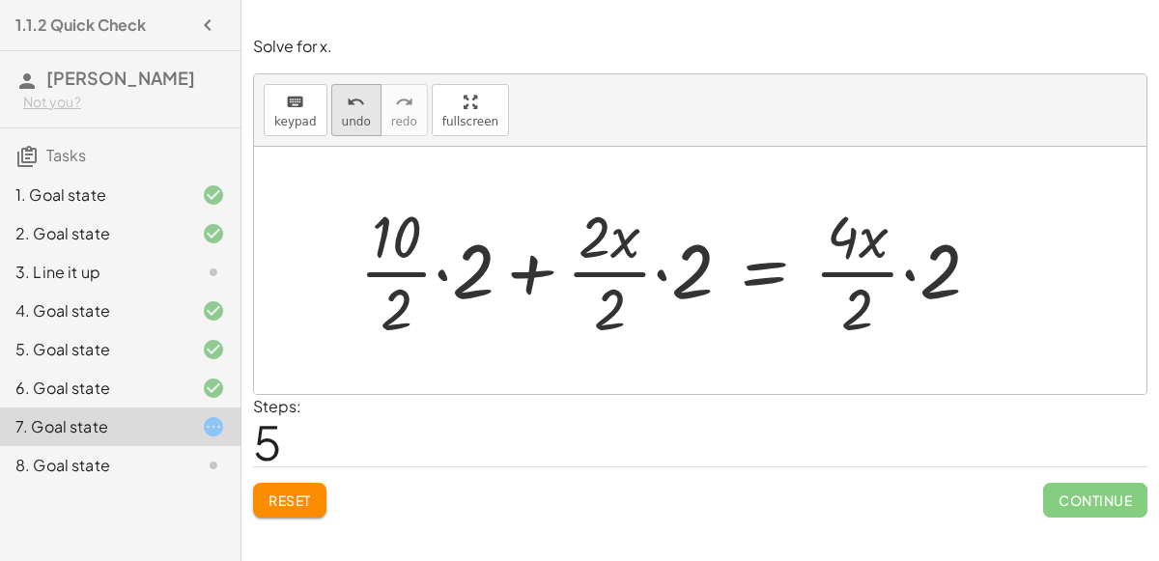
click at [351, 125] on span "undo" at bounding box center [356, 122] width 29 height 14
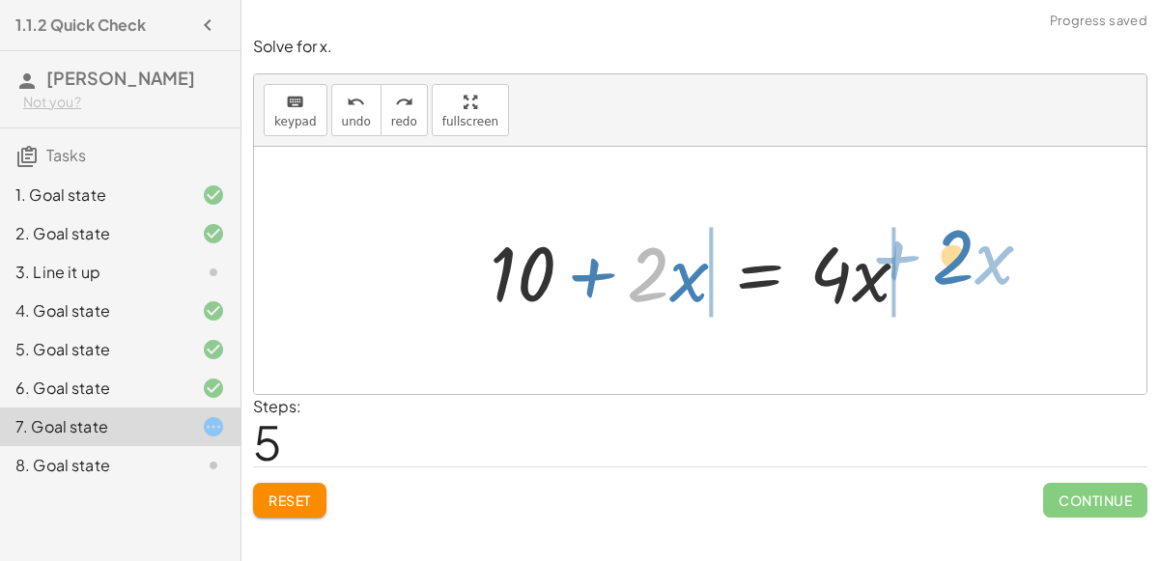
drag, startPoint x: 640, startPoint y: 279, endPoint x: 944, endPoint y: 261, distance: 304.7
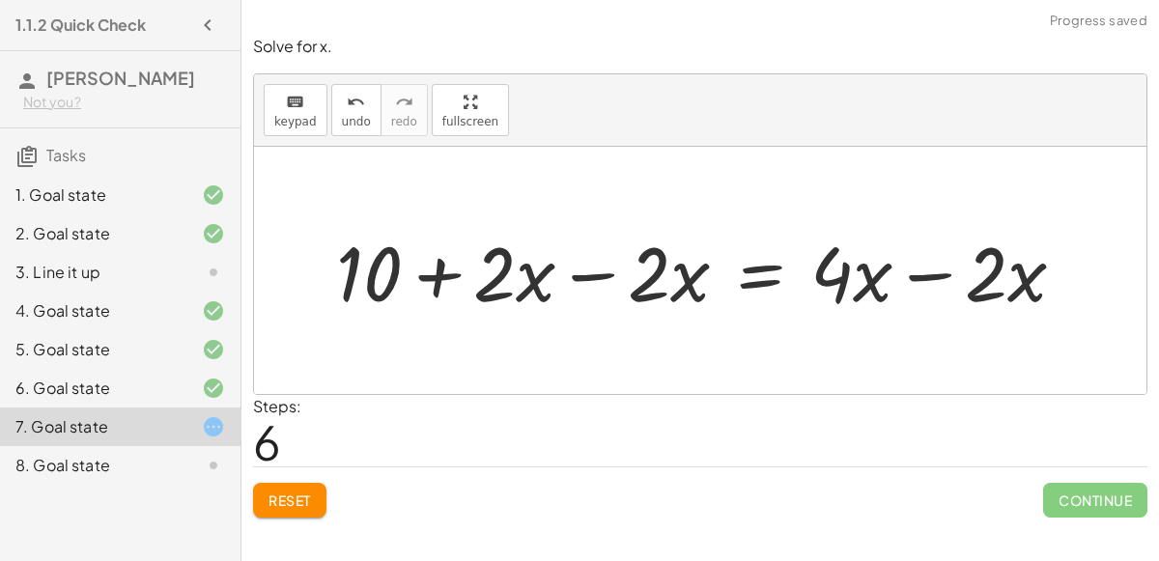
click at [581, 273] on div at bounding box center [708, 270] width 764 height 99
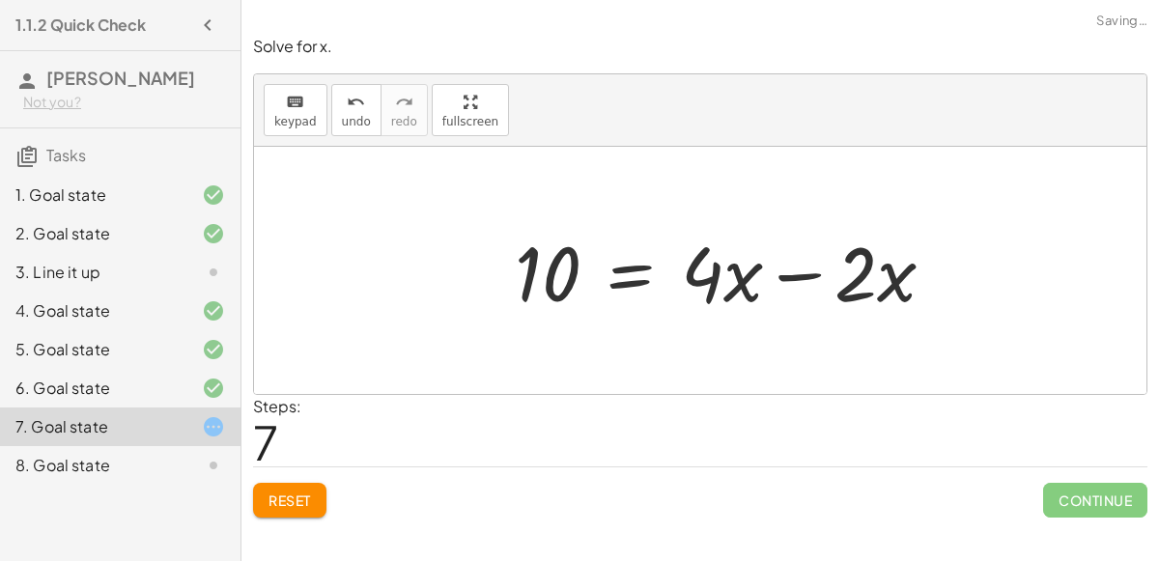
click at [919, 272] on div at bounding box center [732, 270] width 455 height 99
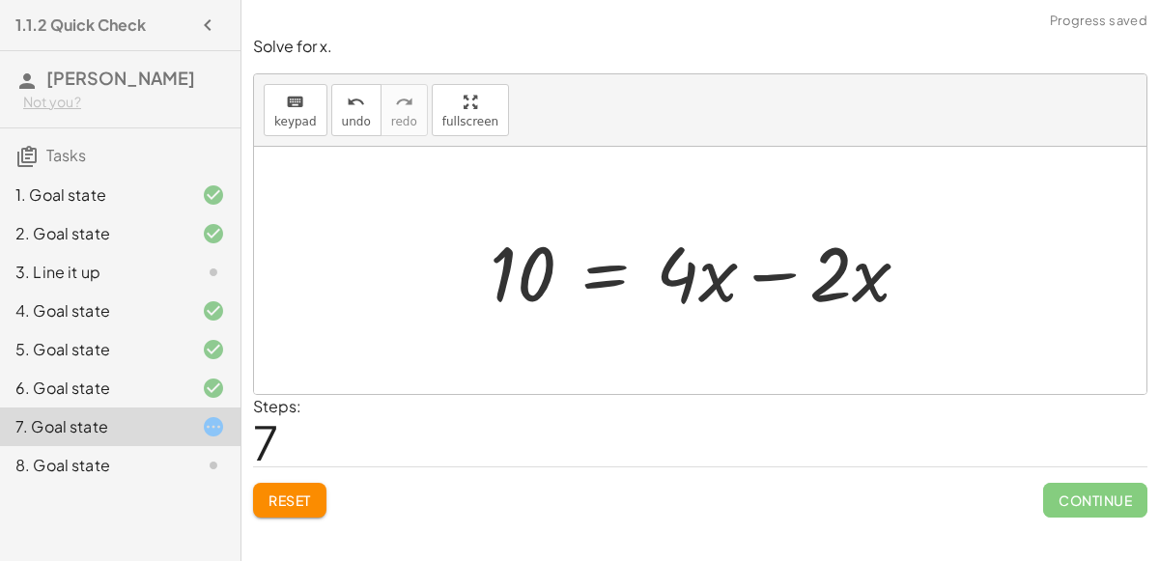
click at [761, 277] on div at bounding box center [707, 270] width 455 height 99
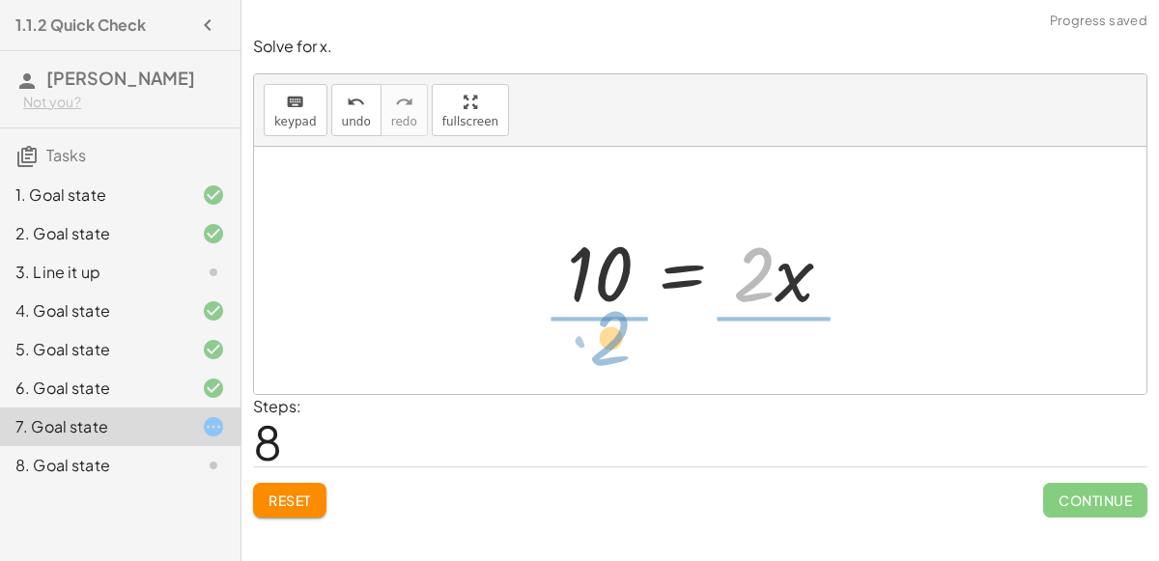
drag, startPoint x: 748, startPoint y: 281, endPoint x: 604, endPoint y: 345, distance: 157.3
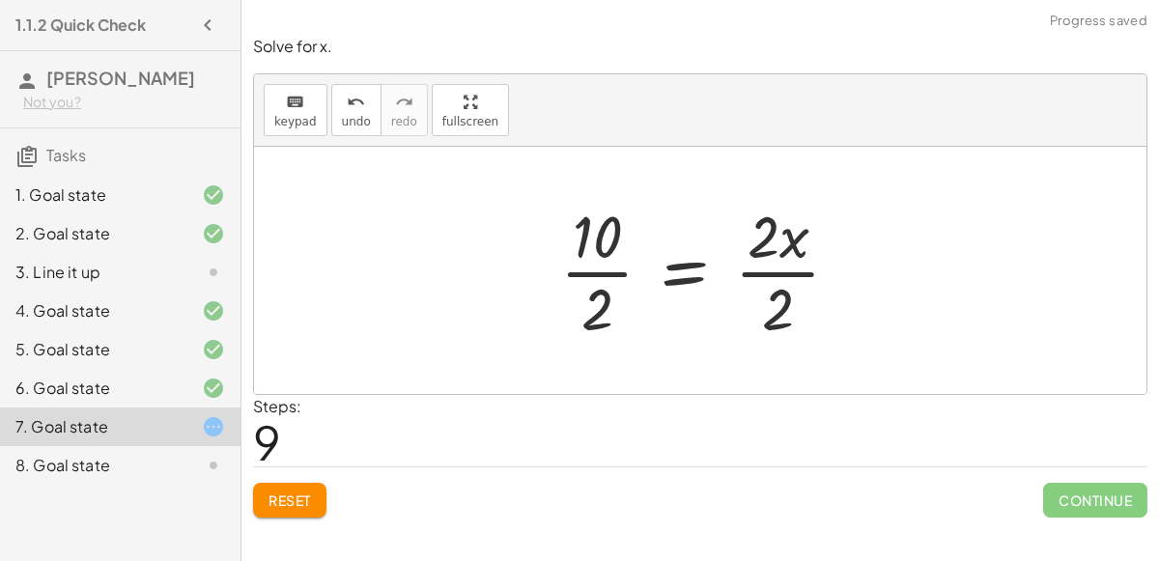
click at [771, 318] on div at bounding box center [707, 270] width 314 height 149
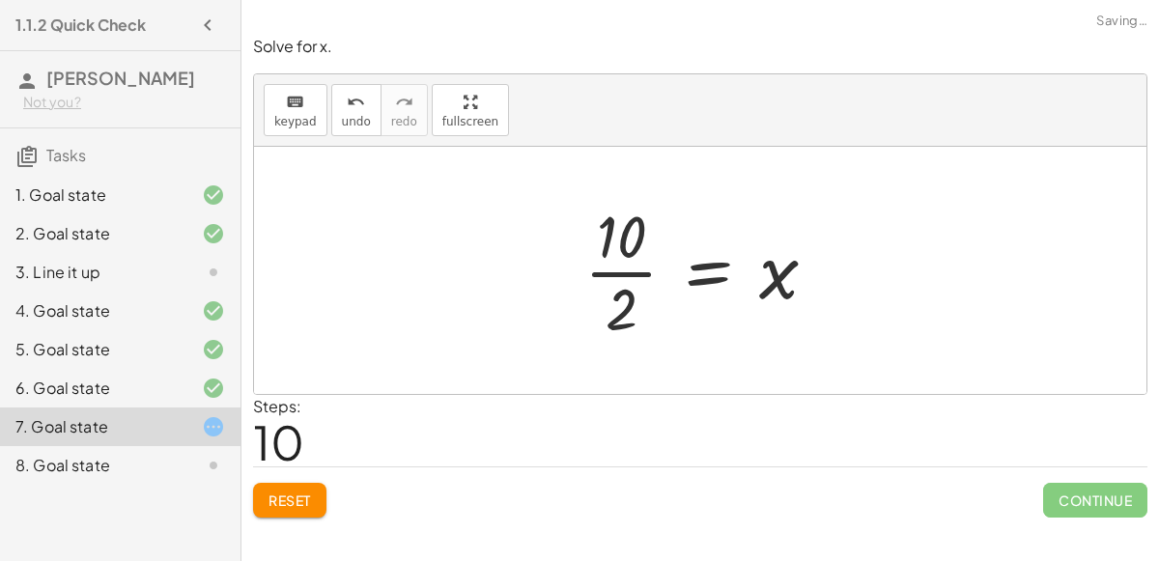
click at [631, 281] on div at bounding box center [707, 270] width 267 height 149
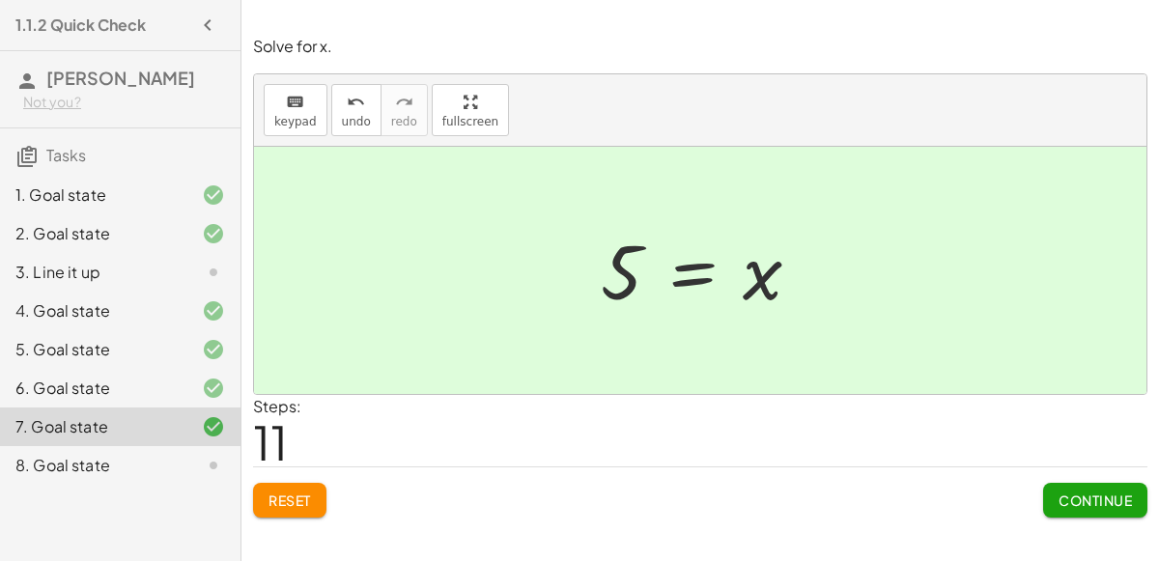
click at [1088, 486] on button "Continue" at bounding box center [1095, 500] width 104 height 35
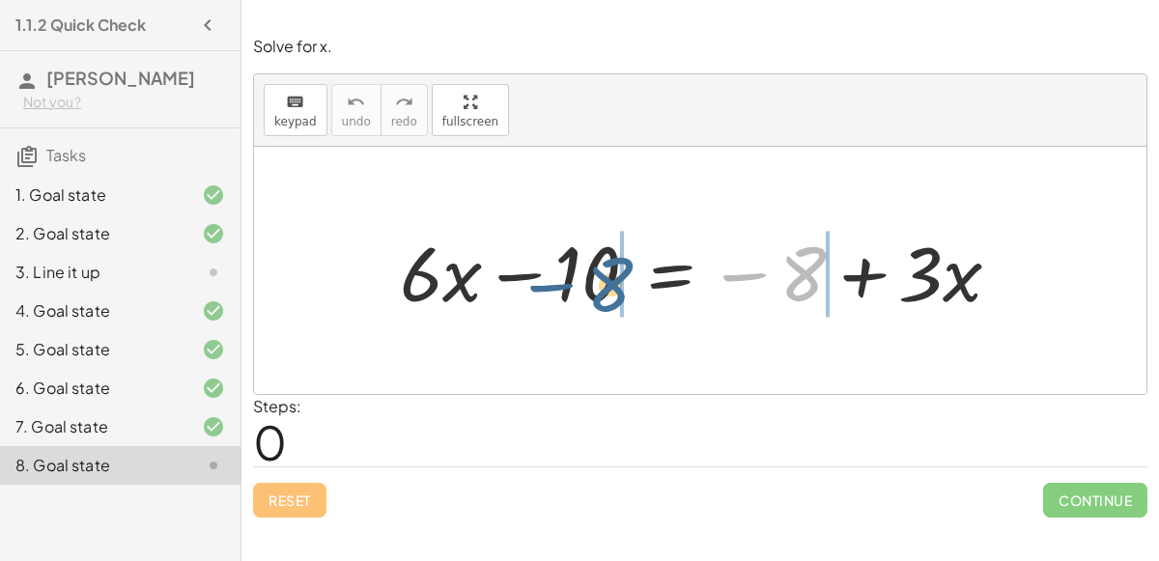
drag, startPoint x: 805, startPoint y: 276, endPoint x: 615, endPoint y: 287, distance: 190.5
click at [615, 287] on div at bounding box center [707, 270] width 635 height 99
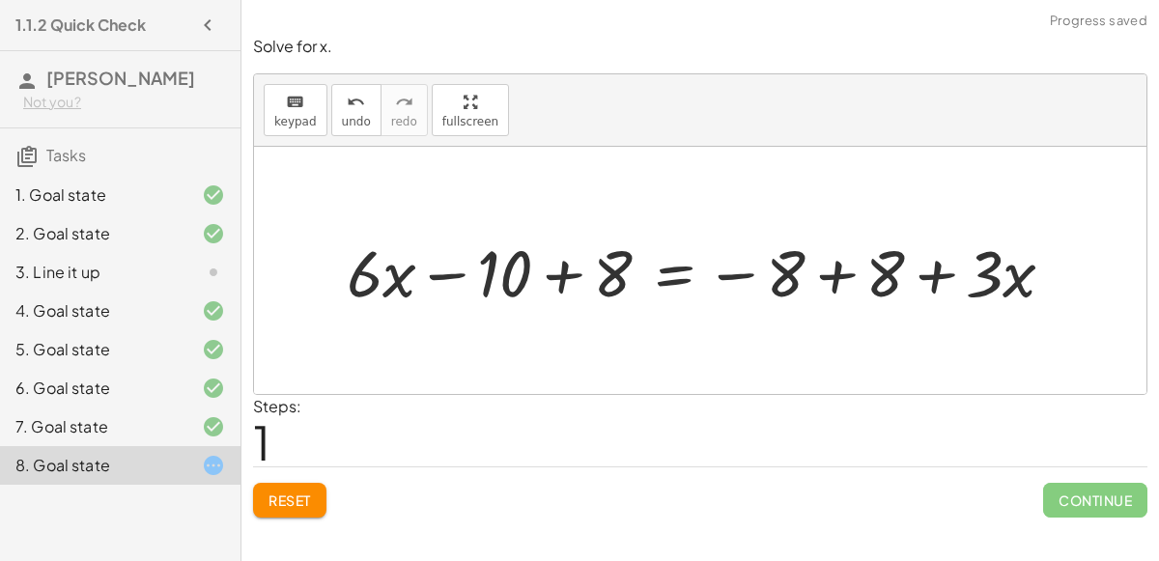
click at [550, 267] on div at bounding box center [708, 270] width 743 height 85
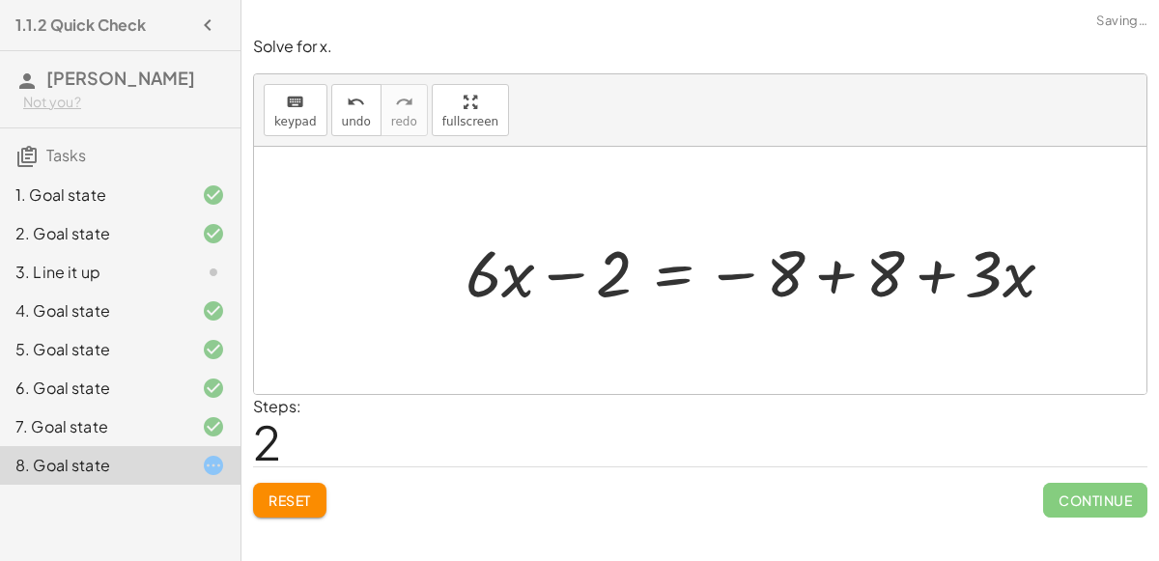
click at [828, 268] on div at bounding box center [767, 270] width 623 height 85
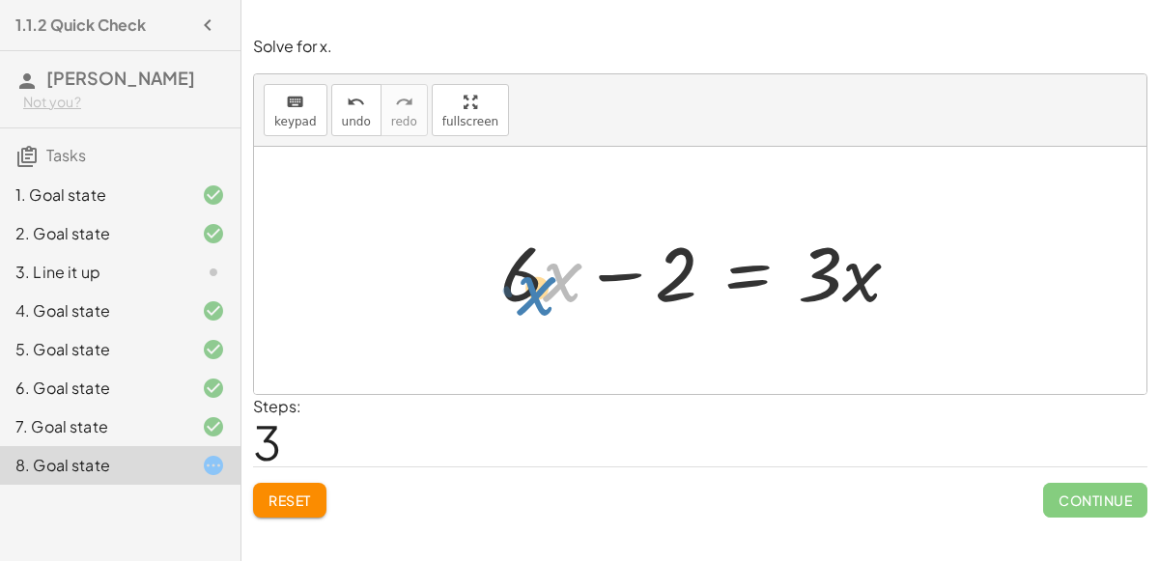
drag, startPoint x: 550, startPoint y: 288, endPoint x: 517, endPoint y: 297, distance: 35.1
click at [517, 297] on div at bounding box center [707, 270] width 434 height 99
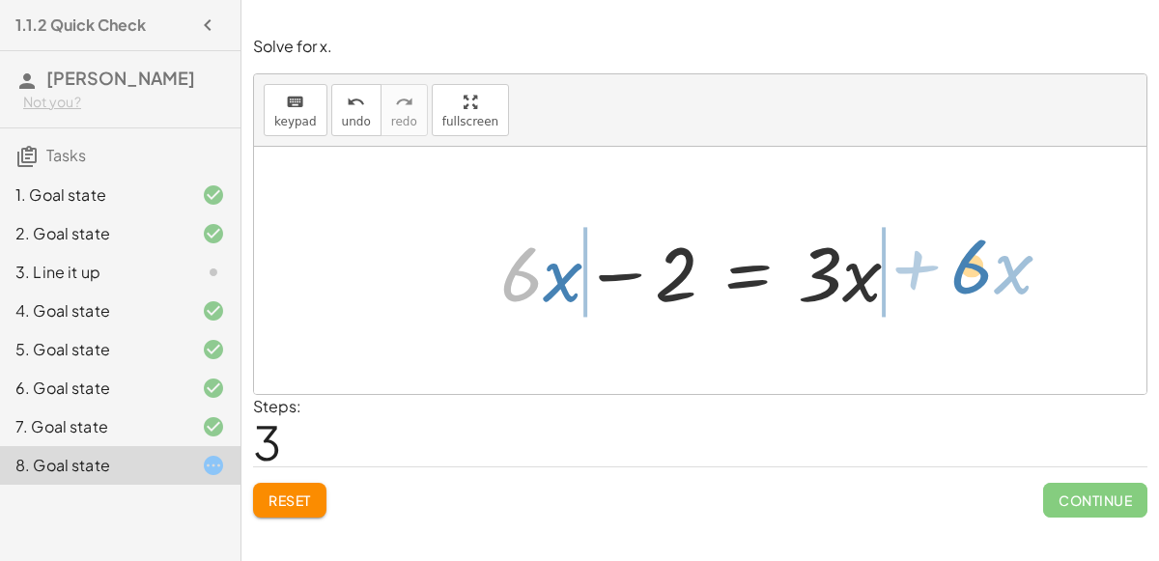
drag, startPoint x: 512, startPoint y: 280, endPoint x: 958, endPoint y: 263, distance: 446.4
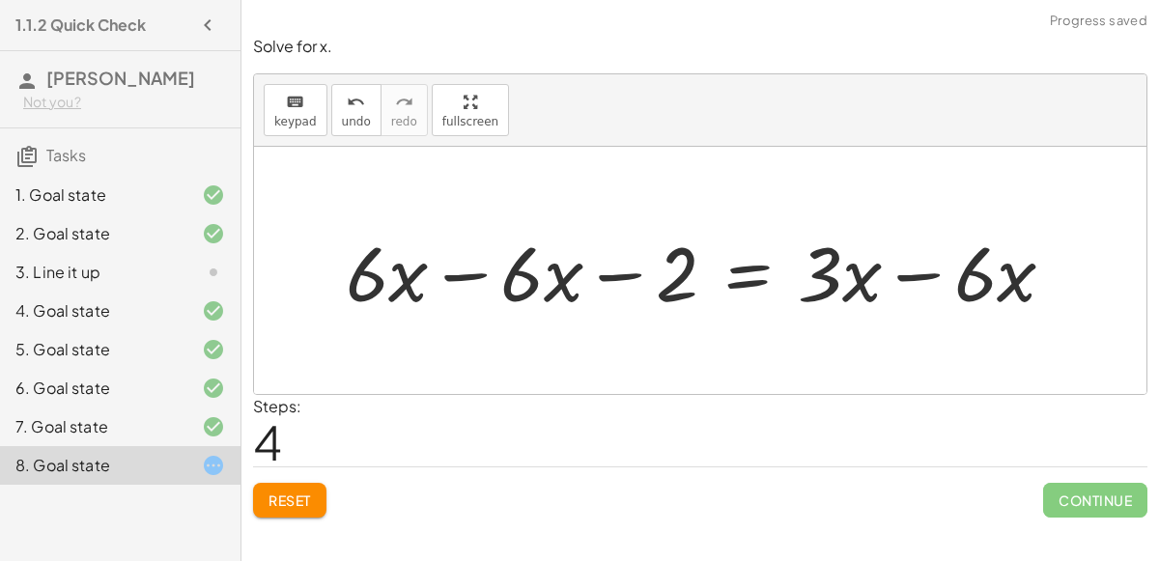
click at [472, 267] on div at bounding box center [707, 270] width 743 height 99
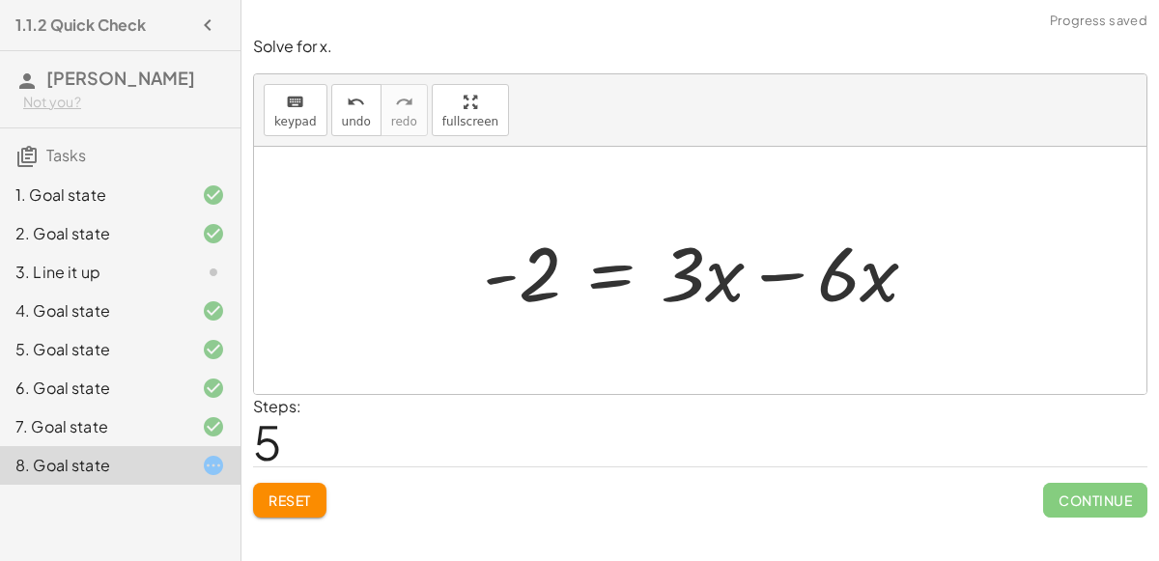
click at [760, 277] on div at bounding box center [708, 270] width 470 height 99
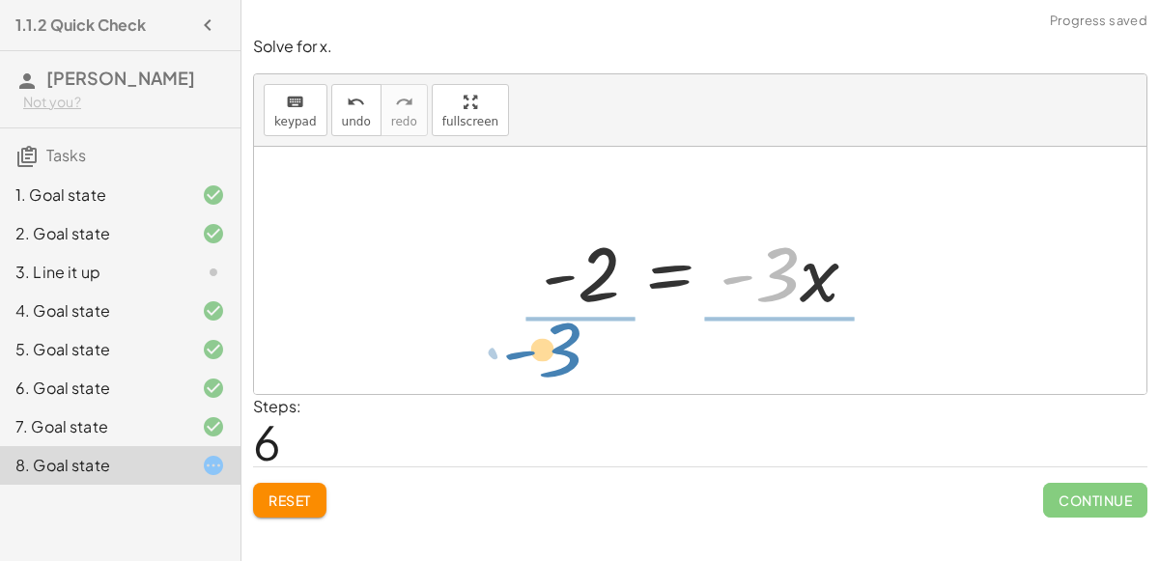
drag, startPoint x: 776, startPoint y: 282, endPoint x: 560, endPoint y: 355, distance: 228.4
click at [560, 355] on div "+ · 6 · x − 10 = − 8 + · 3 · x + · 6 · x − 10 + 8 = − 8 + 8 + · 3 · x + · 6 · x…" at bounding box center [700, 270] width 892 height 247
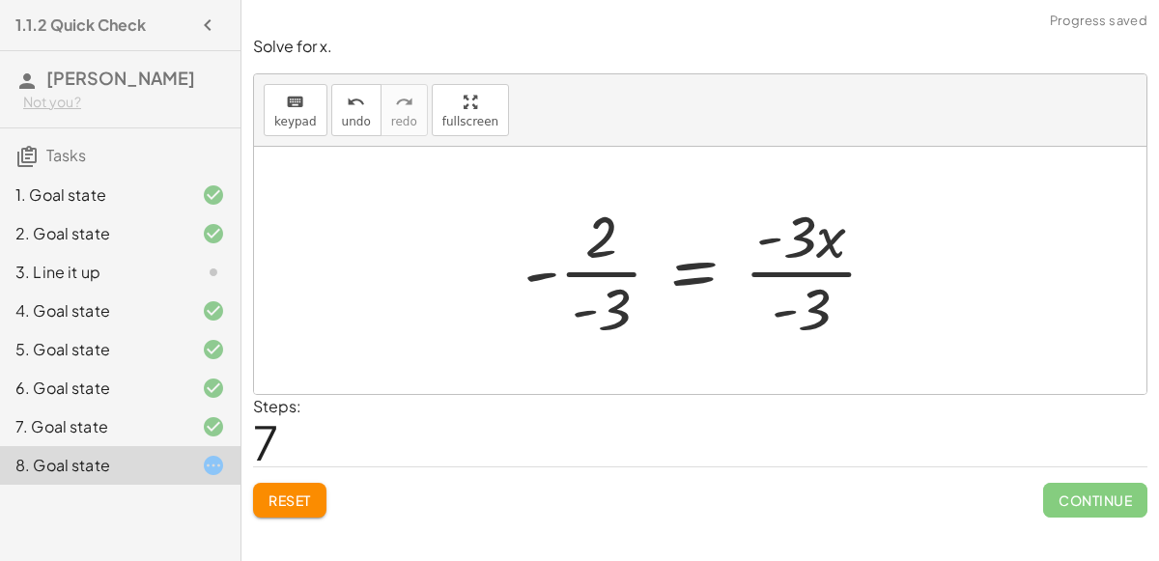
click at [807, 273] on div at bounding box center [708, 270] width 388 height 149
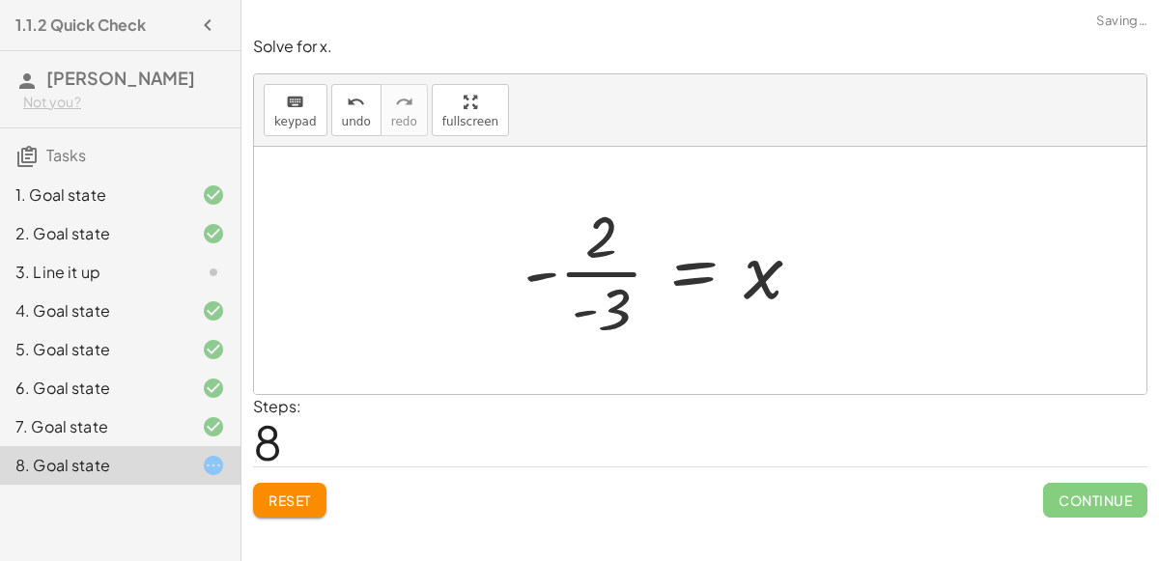
click at [628, 270] on div at bounding box center [670, 270] width 313 height 149
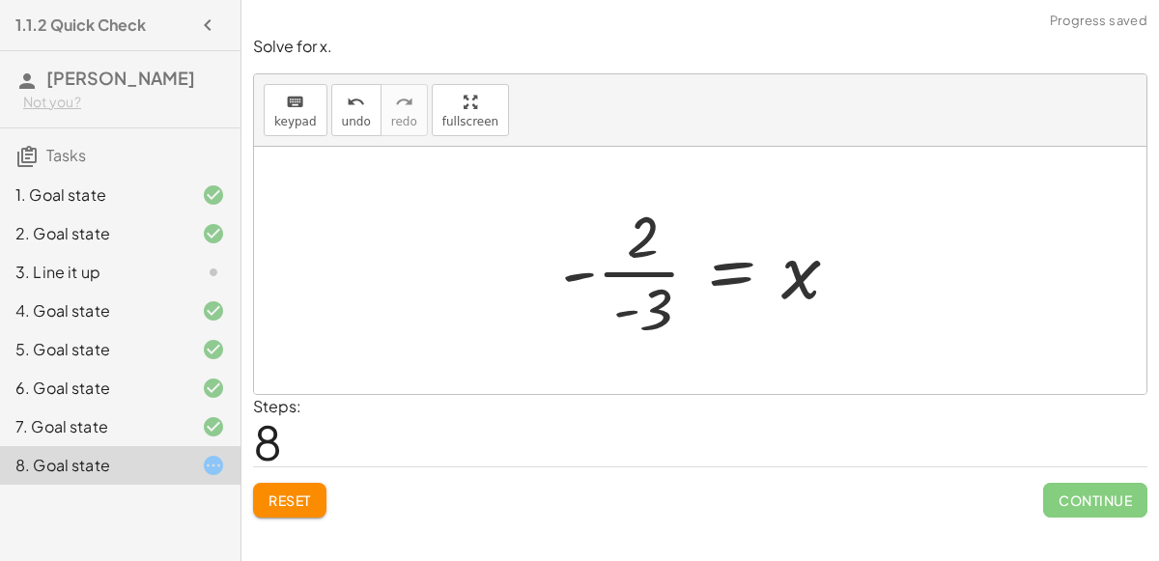
click at [656, 274] on div at bounding box center [707, 270] width 313 height 149
click at [587, 273] on div at bounding box center [707, 270] width 313 height 149
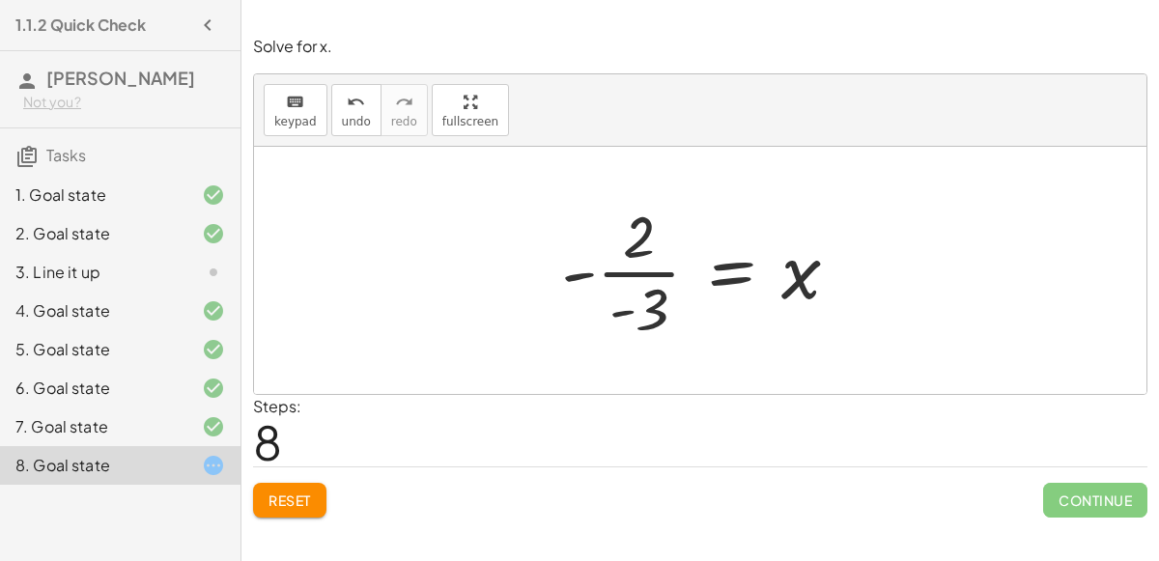
click at [587, 273] on div at bounding box center [707, 270] width 313 height 149
click at [582, 267] on div at bounding box center [707, 270] width 313 height 149
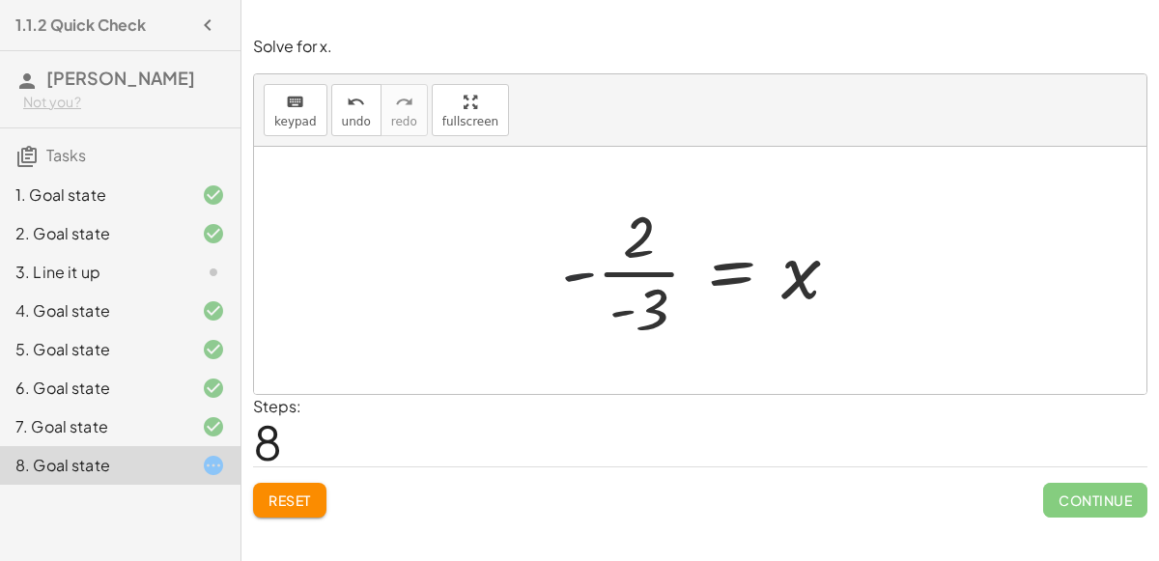
click at [582, 267] on div at bounding box center [707, 270] width 313 height 149
click at [344, 115] on span "undo" at bounding box center [356, 122] width 29 height 14
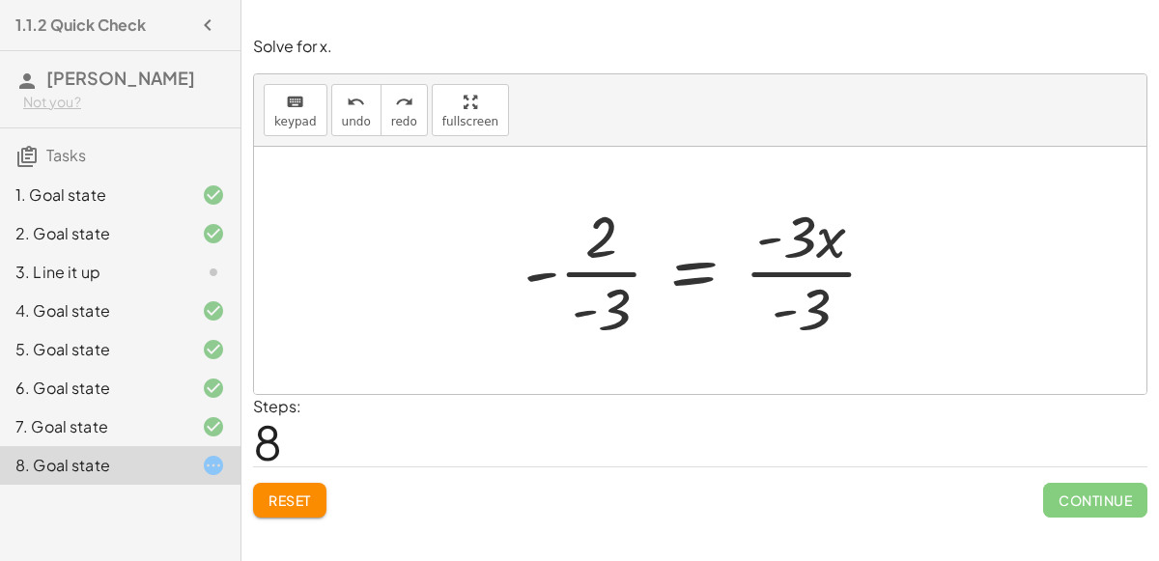
click at [557, 268] on div at bounding box center [708, 270] width 388 height 149
click at [537, 278] on div at bounding box center [708, 270] width 388 height 149
drag, startPoint x: 537, startPoint y: 278, endPoint x: 607, endPoint y: 346, distance: 97.7
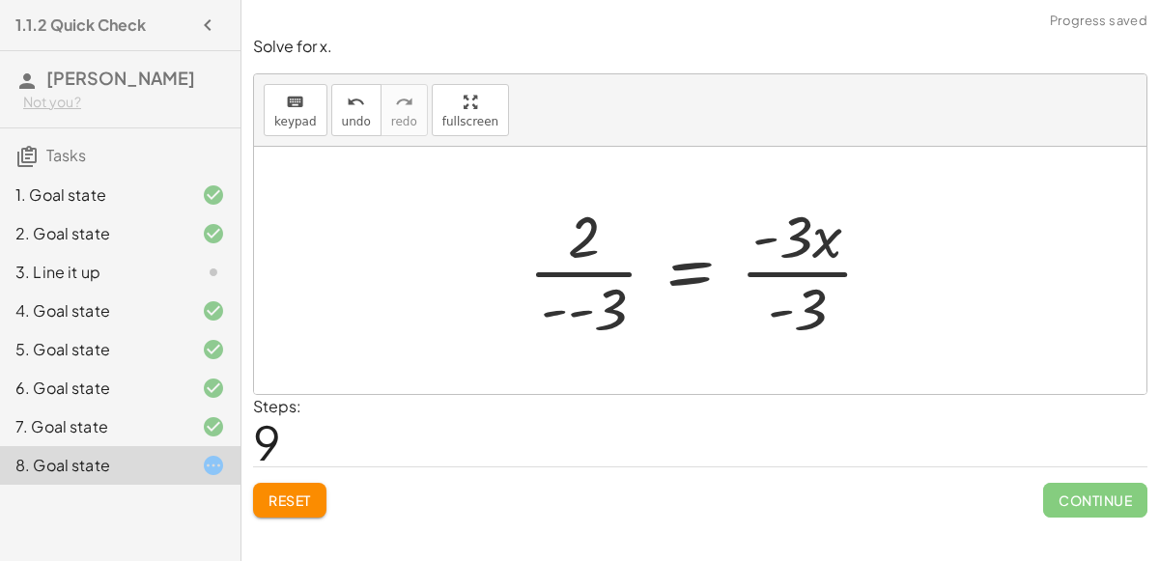
click at [581, 302] on div at bounding box center [707, 270] width 379 height 149
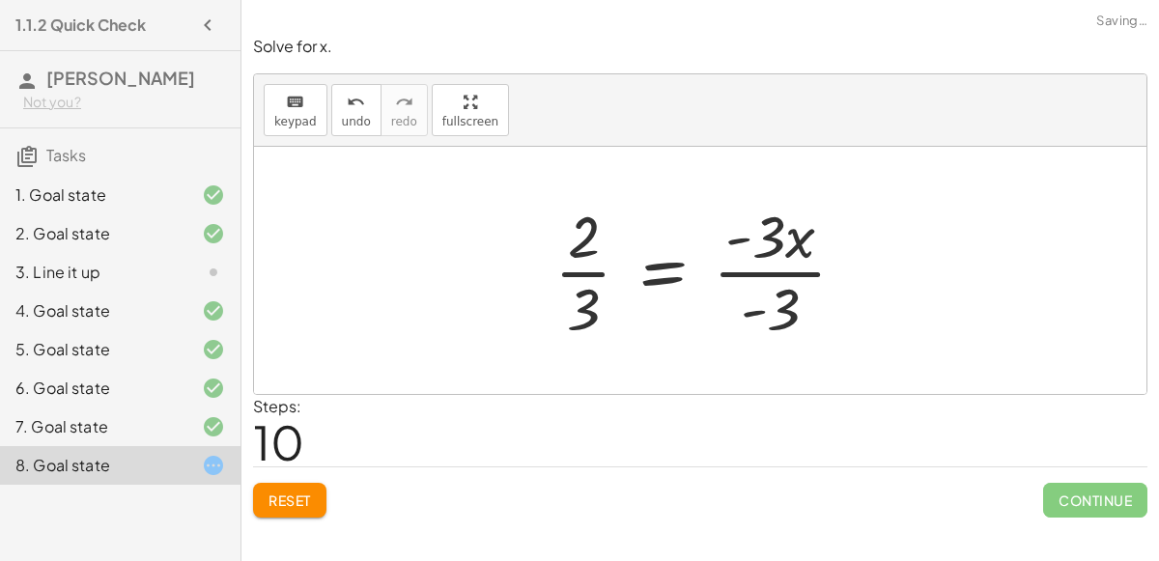
click at [584, 294] on div at bounding box center [708, 270] width 326 height 149
click at [751, 308] on div at bounding box center [708, 270] width 326 height 149
click at [765, 267] on div at bounding box center [708, 270] width 326 height 149
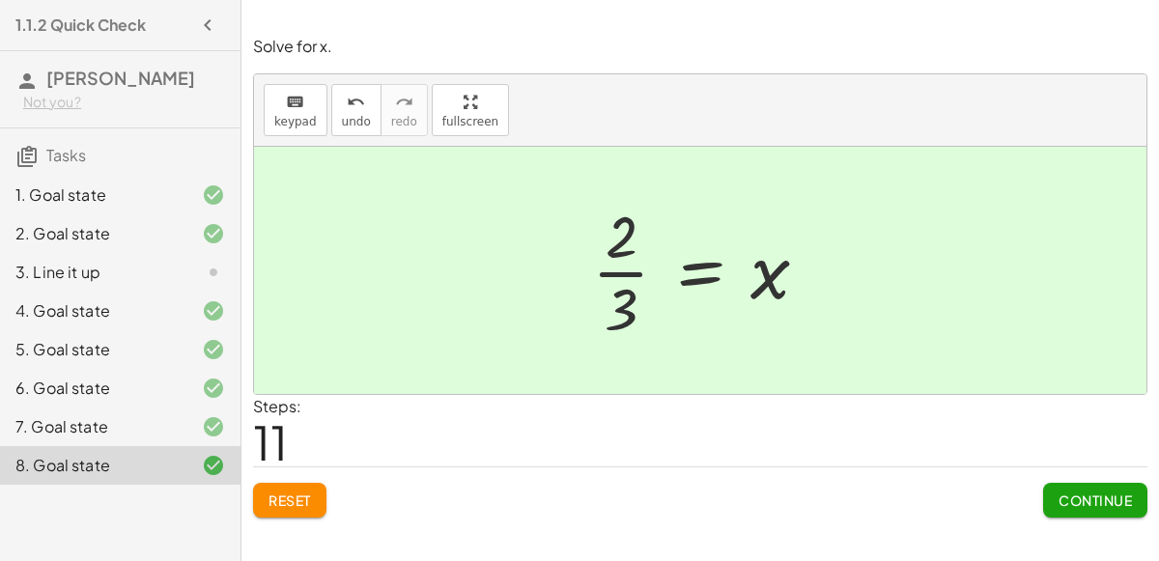
click at [1111, 491] on span "Continue" at bounding box center [1094, 499] width 73 height 17
